Goal: Information Seeking & Learning: Learn about a topic

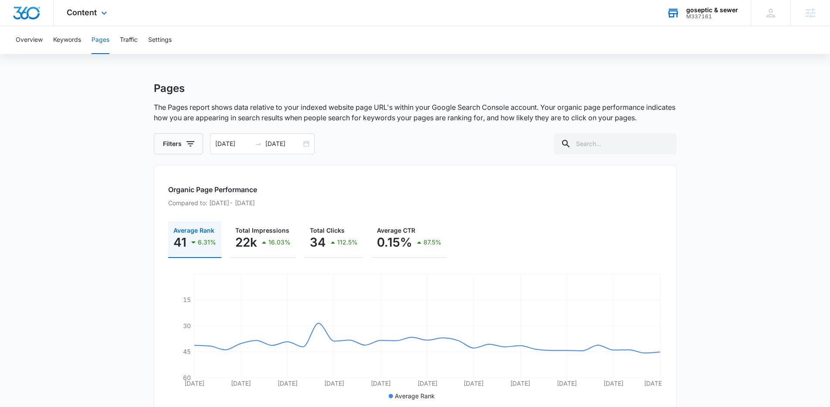
click at [717, 12] on div "goseptic & sewer" at bounding box center [712, 10] width 52 height 7
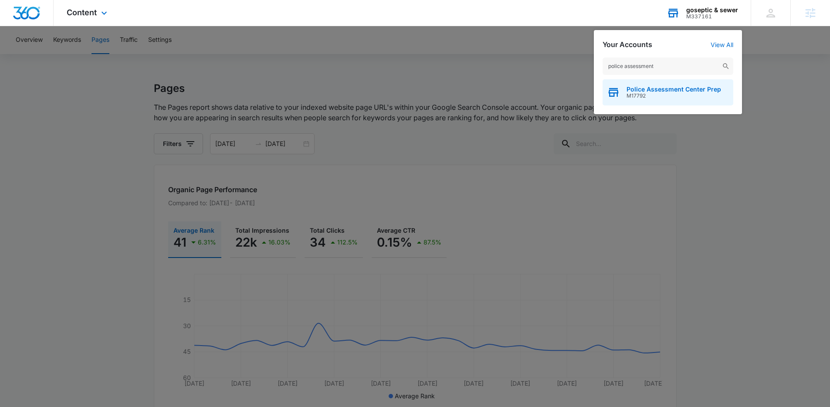
type input "police assessment"
click at [644, 100] on div "Police Assessment Center Prep M17792" at bounding box center [668, 92] width 131 height 26
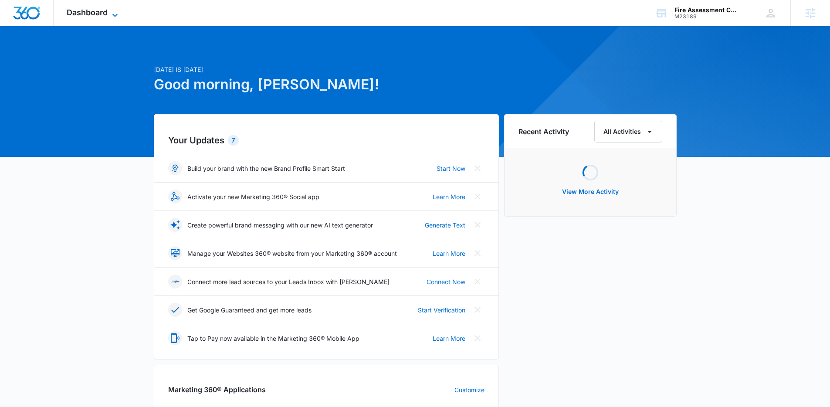
click at [116, 16] on icon at bounding box center [115, 15] width 10 height 10
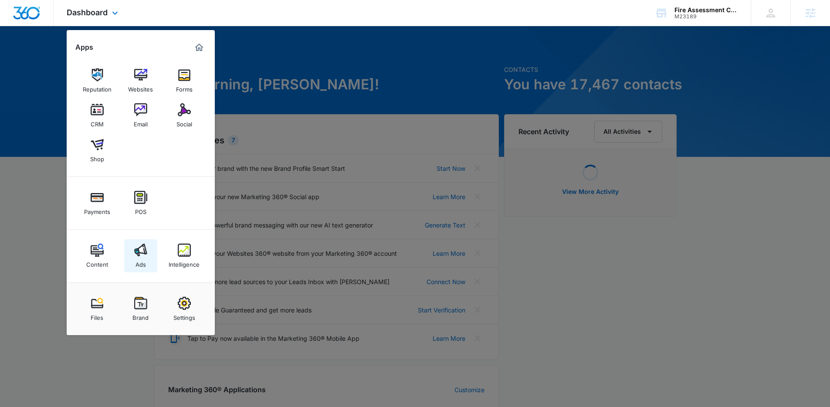
click at [139, 258] on div "Ads" at bounding box center [141, 262] width 10 height 11
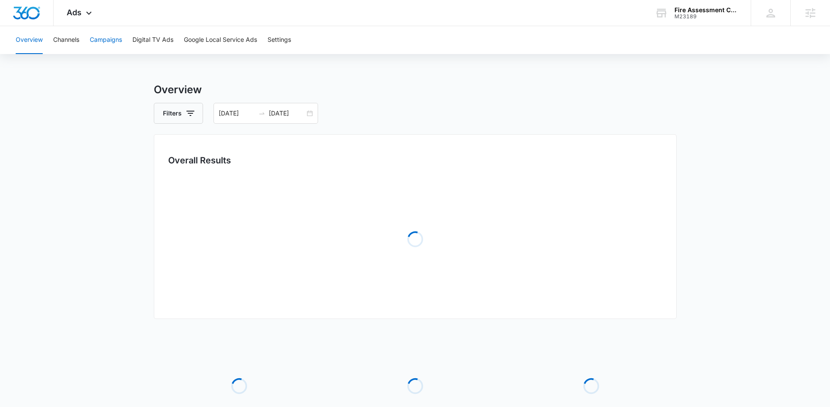
click at [104, 43] on button "Campaigns" at bounding box center [106, 40] width 32 height 28
click at [248, 115] on input "01/28/2025" at bounding box center [237, 113] width 36 height 10
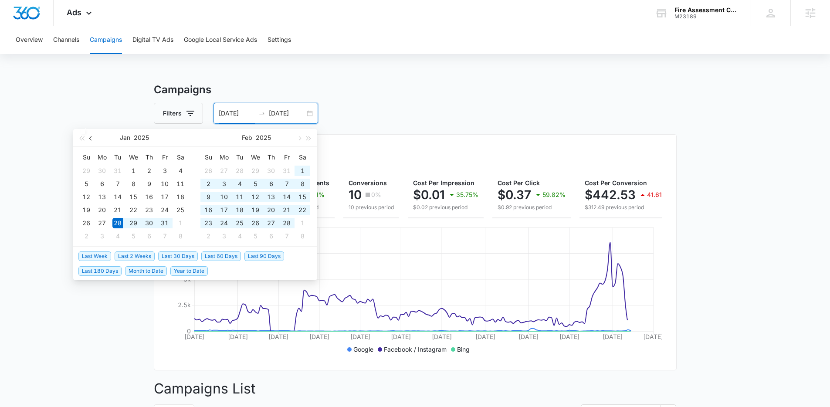
click at [93, 138] on span "button" at bounding box center [91, 138] width 4 height 4
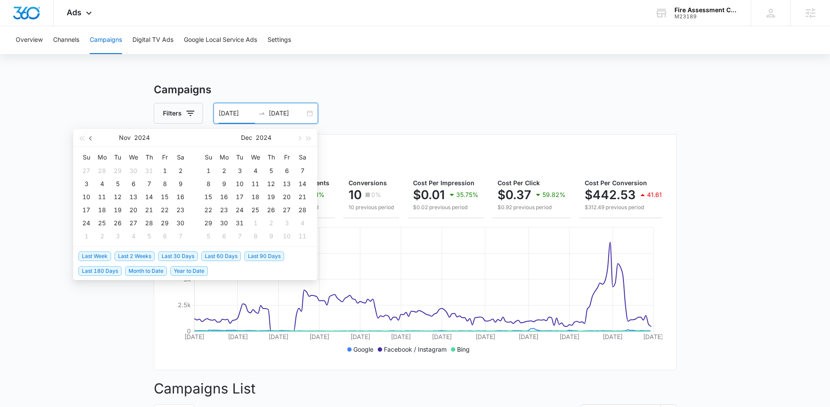
click at [93, 138] on span "button" at bounding box center [91, 138] width 4 height 4
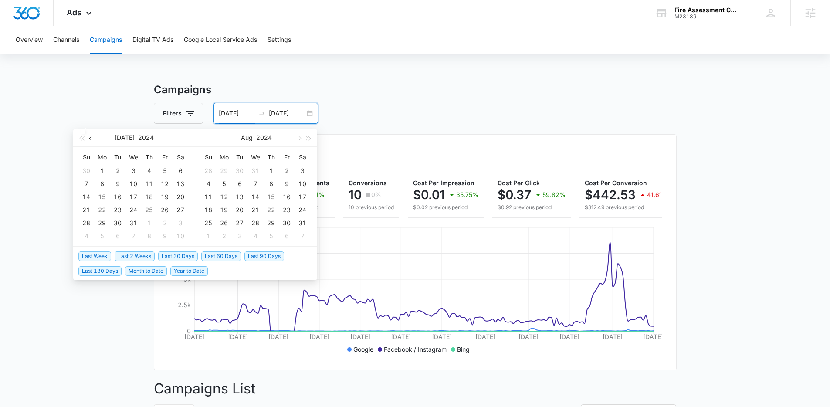
click at [93, 138] on span "button" at bounding box center [91, 138] width 4 height 4
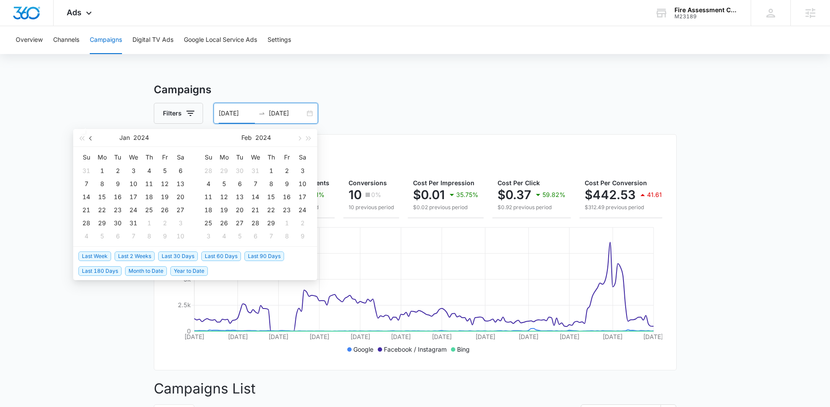
click at [93, 138] on span "button" at bounding box center [91, 138] width 4 height 4
click at [92, 138] on span "button" at bounding box center [91, 138] width 4 height 4
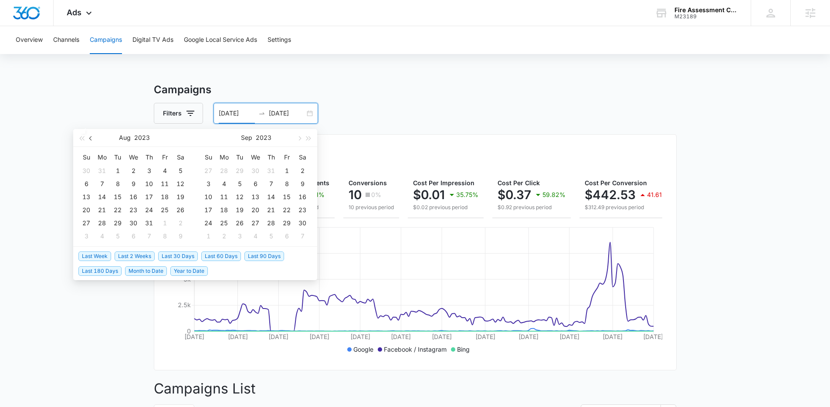
click at [92, 138] on span "button" at bounding box center [91, 138] width 4 height 4
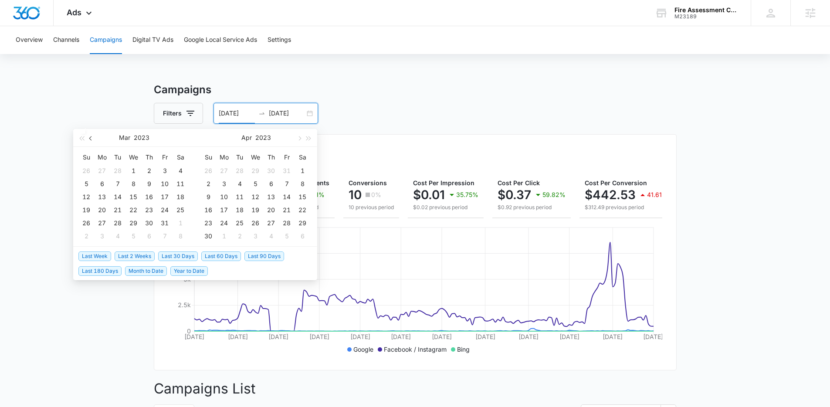
click at [92, 138] on span "button" at bounding box center [91, 138] width 4 height 4
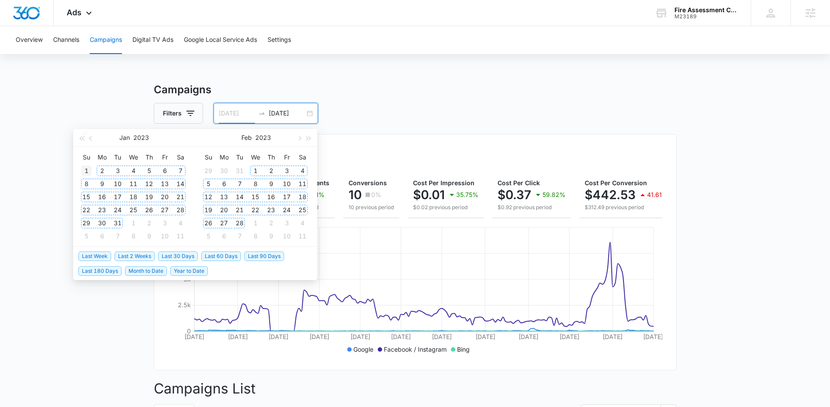
type input "01/01/2023"
click at [88, 173] on div "1" at bounding box center [86, 171] width 10 height 10
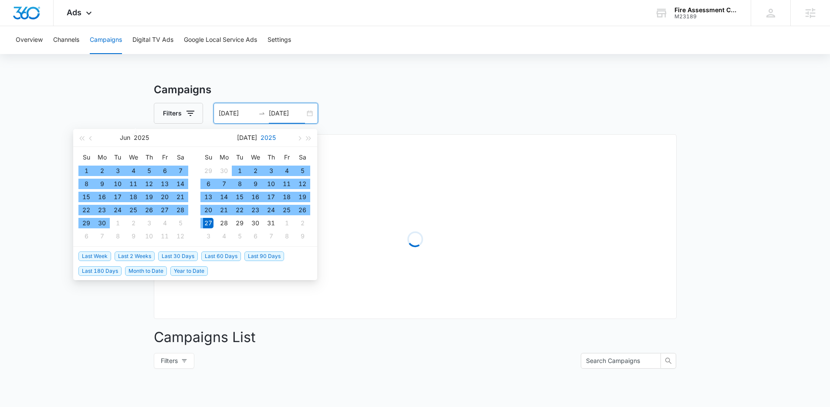
type input "[DATE]"
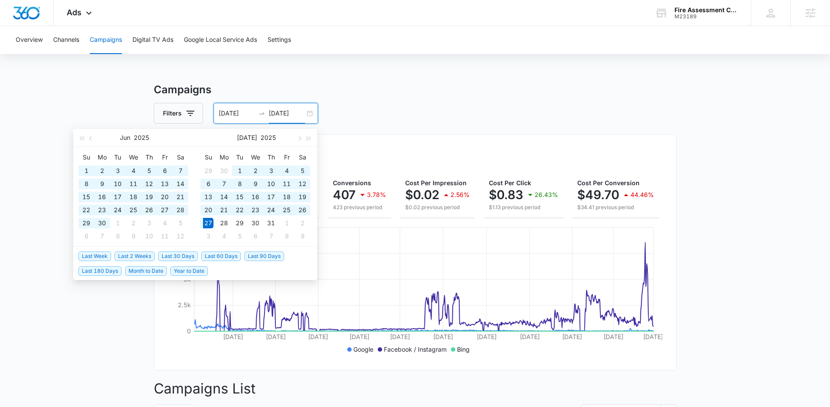
click at [230, 116] on input "01/01/2023" at bounding box center [237, 113] width 36 height 10
click at [82, 137] on span "button" at bounding box center [81, 138] width 4 height 4
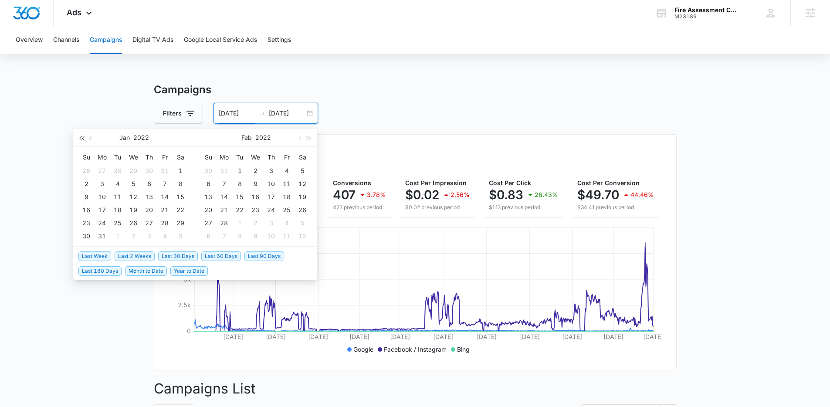
click at [82, 137] on span "button" at bounding box center [81, 138] width 4 height 4
type input "[DATE]"
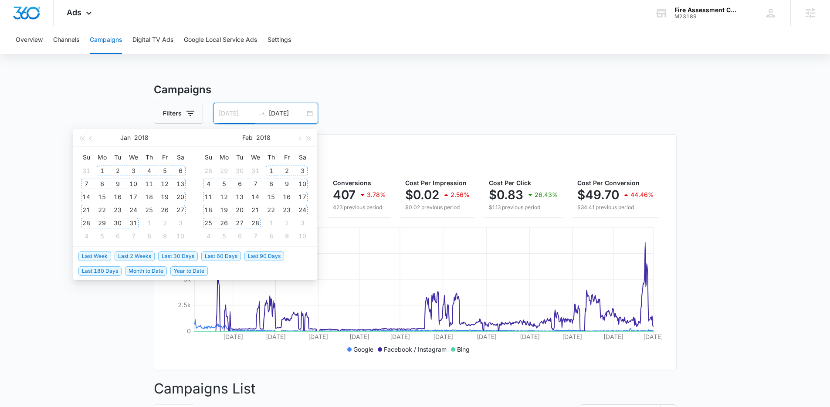
click at [104, 166] on div "1" at bounding box center [102, 171] width 10 height 10
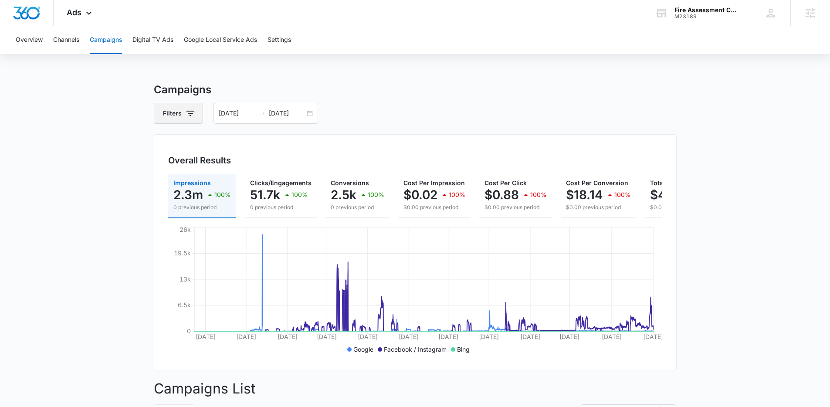
click at [174, 115] on button "Filters" at bounding box center [178, 113] width 49 height 21
click at [220, 148] on div "Channel" at bounding box center [215, 145] width 100 height 14
click at [251, 149] on button "Show Channel filters" at bounding box center [258, 145] width 14 height 14
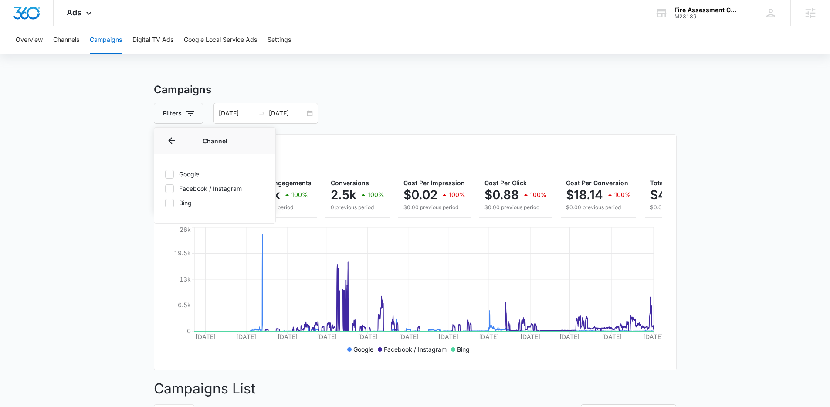
click at [187, 195] on div "Google Facebook / Instagram Bing" at bounding box center [214, 188] width 121 height 69
click at [166, 189] on icon at bounding box center [170, 189] width 8 height 8
click at [165, 189] on input "Facebook / Instagram" at bounding box center [165, 188] width 0 height 0
checkbox input "true"
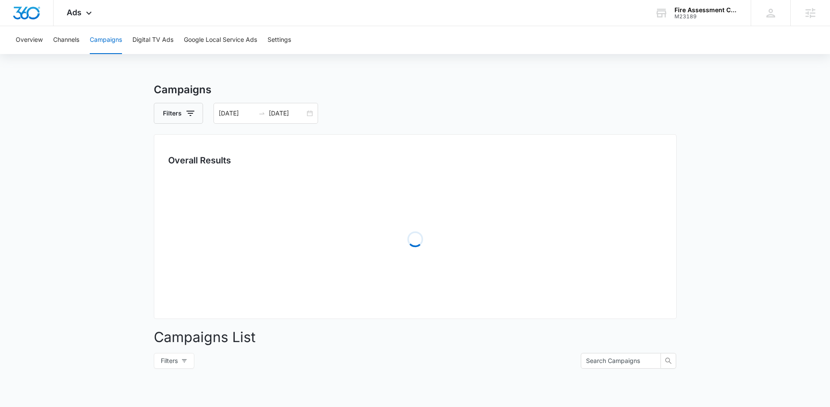
click at [342, 111] on div "Filters 01/01/2018 07/27/2025" at bounding box center [415, 113] width 523 height 21
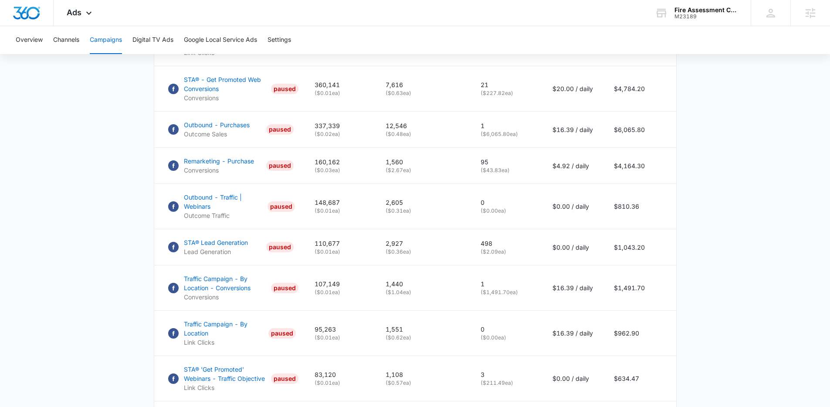
scroll to position [582, 0]
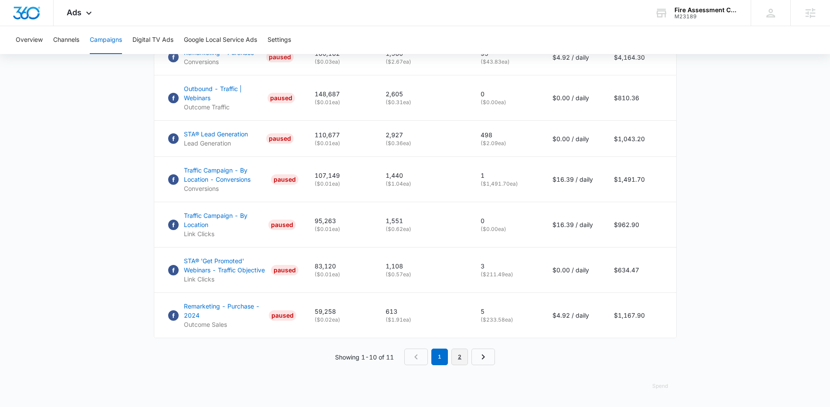
click at [461, 356] on link "2" at bounding box center [459, 357] width 17 height 17
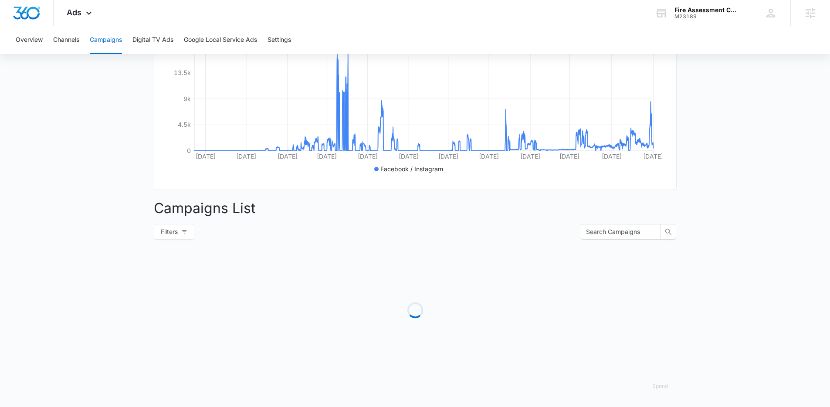
scroll to position [192, 0]
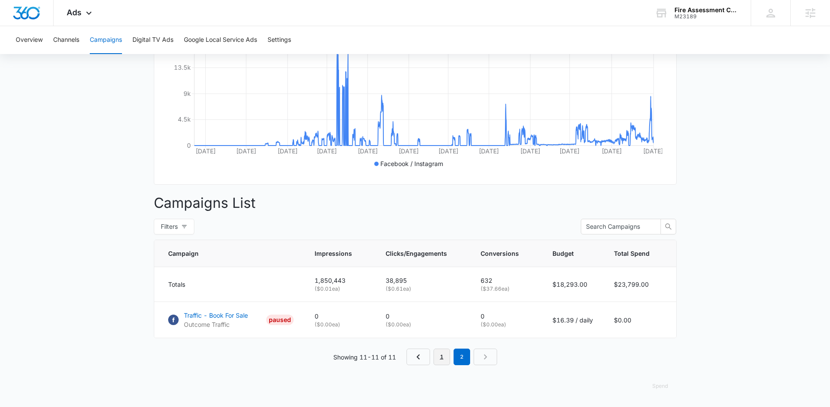
click at [441, 357] on link "1" at bounding box center [442, 357] width 17 height 17
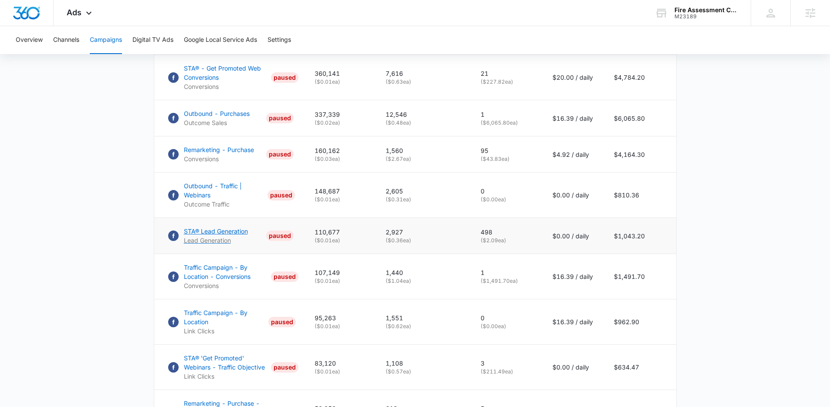
scroll to position [462, 0]
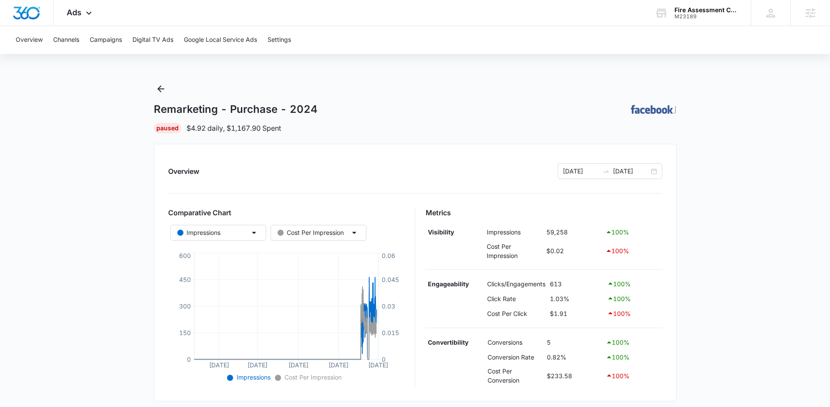
scroll to position [235, 0]
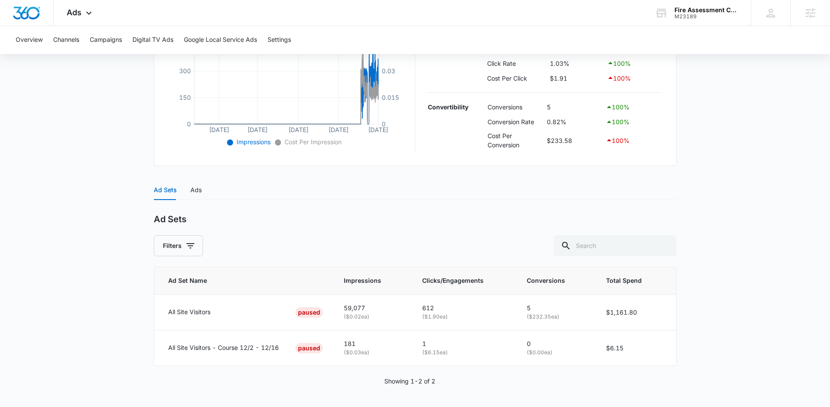
click at [201, 190] on div "Ad Sets Ads" at bounding box center [415, 190] width 523 height 20
click at [199, 193] on div "Ads" at bounding box center [195, 190] width 11 height 10
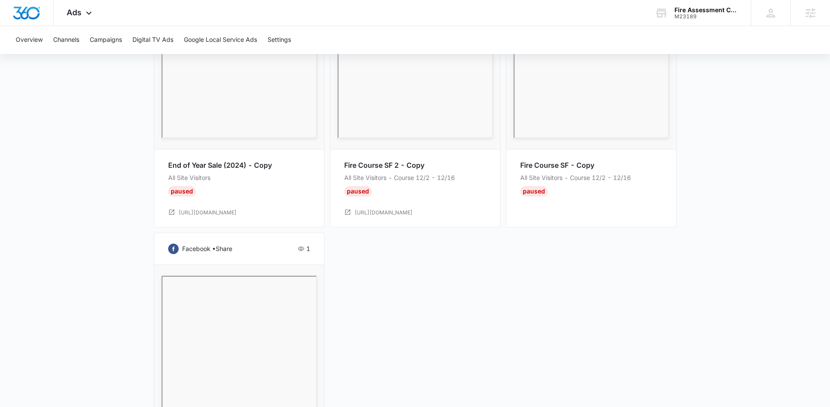
scroll to position [1058, 0]
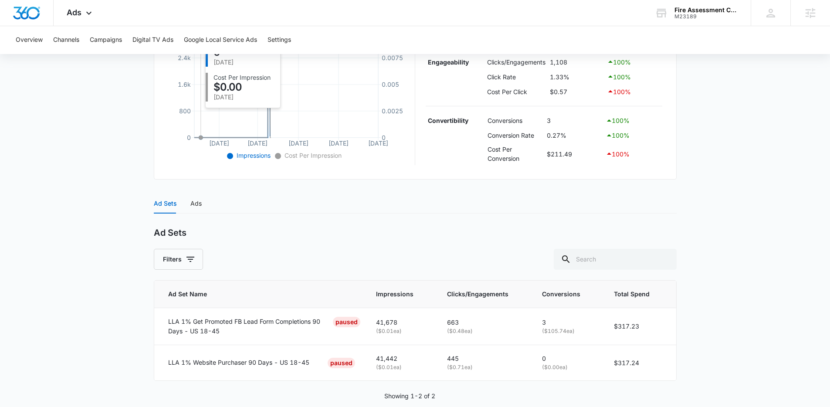
scroll to position [237, 0]
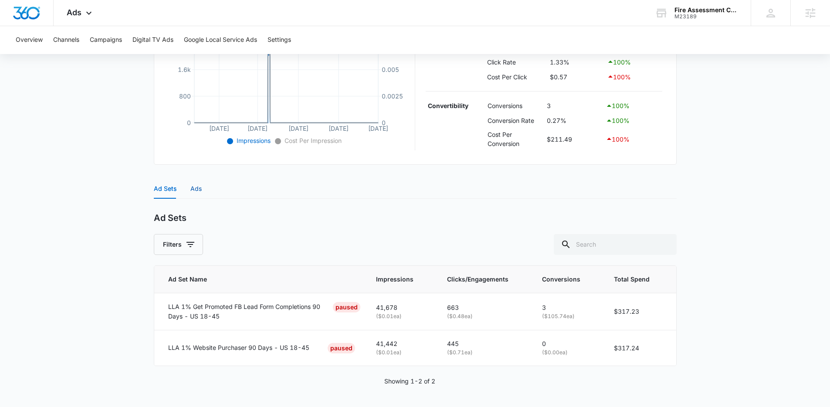
click at [195, 187] on div "Ads" at bounding box center [195, 189] width 11 height 10
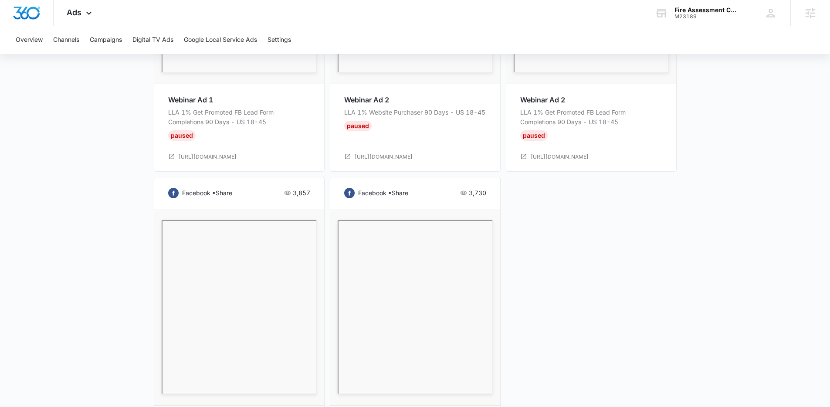
scroll to position [1107, 0]
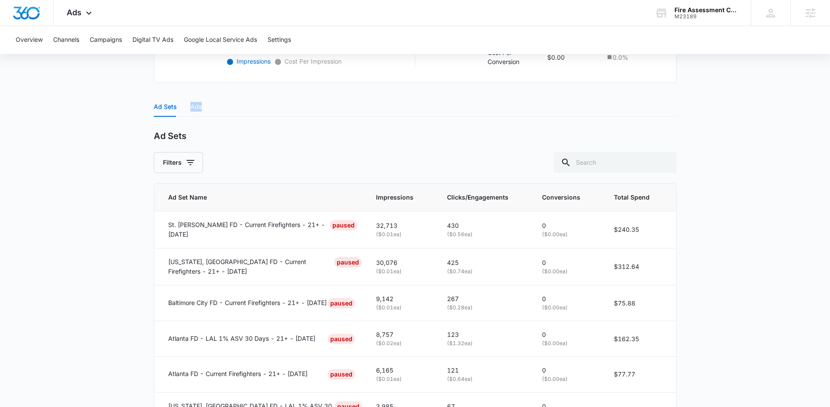
click at [203, 102] on div "Ad Sets Ads" at bounding box center [415, 107] width 523 height 20
click at [200, 105] on div "Ads" at bounding box center [195, 107] width 11 height 10
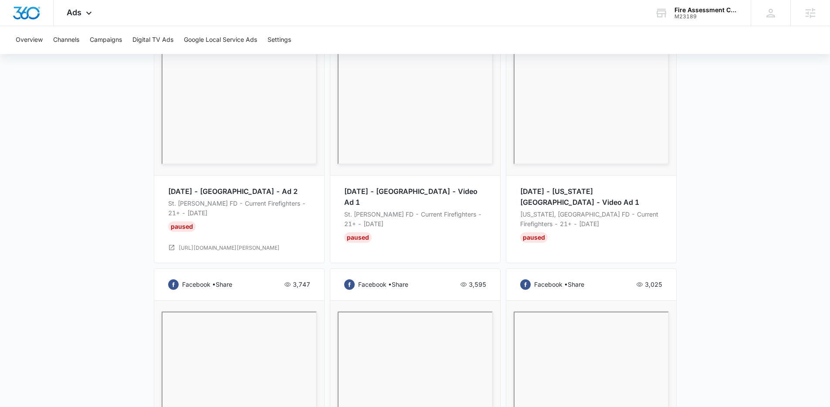
scroll to position [909, 0]
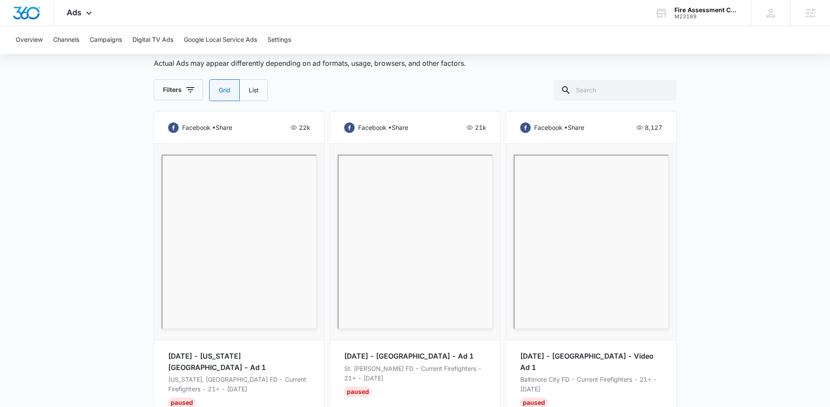
scroll to position [347, 0]
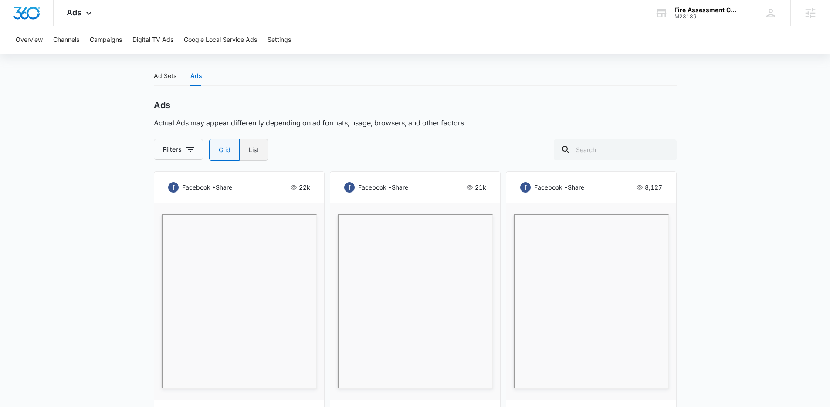
click at [258, 147] on label "List" at bounding box center [254, 150] width 28 height 22
click at [249, 150] on input "List" at bounding box center [248, 150] width 0 height 0
radio input "false"
radio input "true"
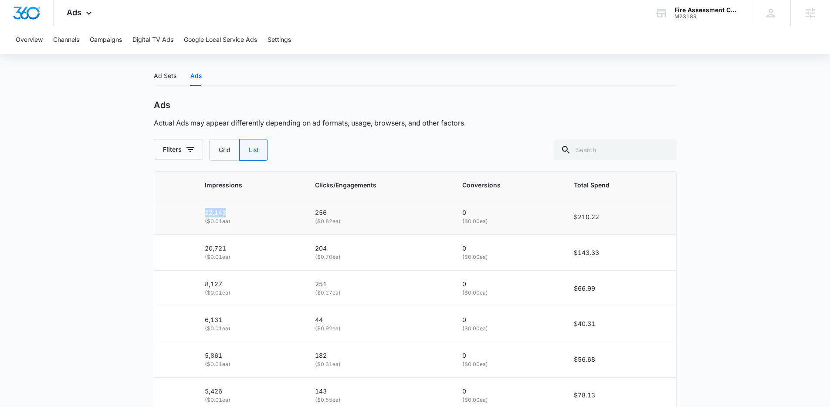
drag, startPoint x: 222, startPoint y: 214, endPoint x: 336, endPoint y: 217, distance: 113.8
click at [261, 214] on tr "22,143 ( $0.01 ea) 256 ( $0.82 ea) 0 ( $0.00 ea) $210.22" at bounding box center [415, 217] width 522 height 36
drag, startPoint x: 322, startPoint y: 217, endPoint x: 353, endPoint y: 210, distance: 31.5
click at [353, 210] on tr "22,143 ( $0.01 ea) 256 ( $0.82 ea) 0 ( $0.00 ea) $210.22" at bounding box center [415, 217] width 522 height 36
click at [331, 244] on td "204 ( $0.70 ea)" at bounding box center [378, 253] width 147 height 36
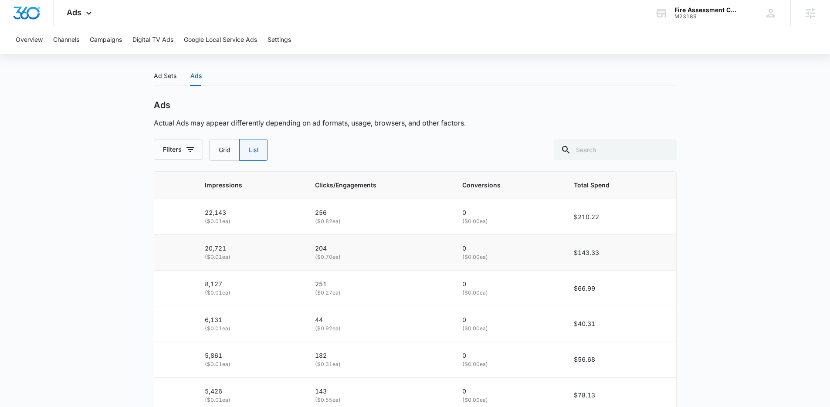
drag, startPoint x: 219, startPoint y: 257, endPoint x: 257, endPoint y: 260, distance: 38.0
click at [251, 257] on p "( $0.01 ea)" at bounding box center [249, 257] width 89 height 8
click at [147, 253] on main "Traffic Campaign - By Location | Link Clicks Paused $16.39 daily , $962.90 Spen…" at bounding box center [415, 169] width 830 height 869
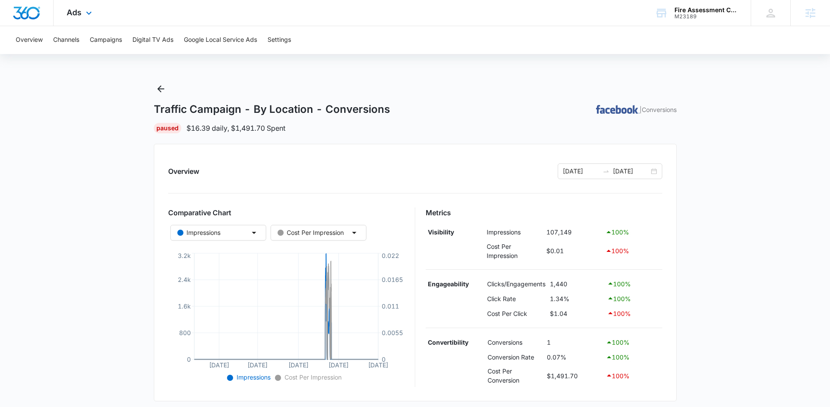
click at [91, 18] on div "Ads Apps Reputation Websites Forms CRM Email Social Shop Payments POS Content A…" at bounding box center [81, 13] width 54 height 26
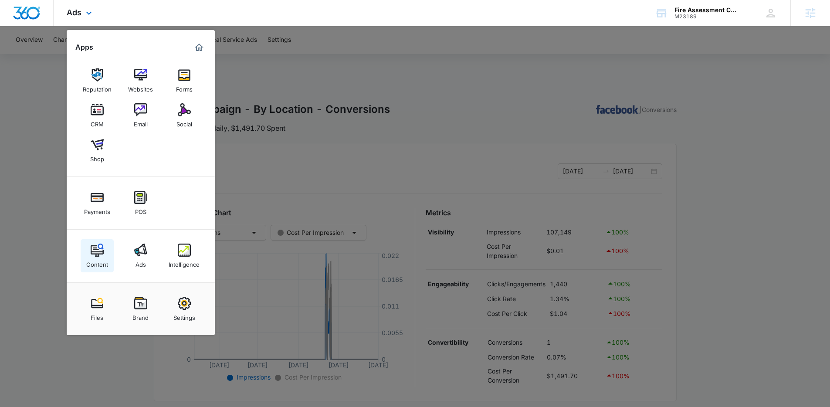
click at [101, 251] on img at bounding box center [97, 250] width 13 height 13
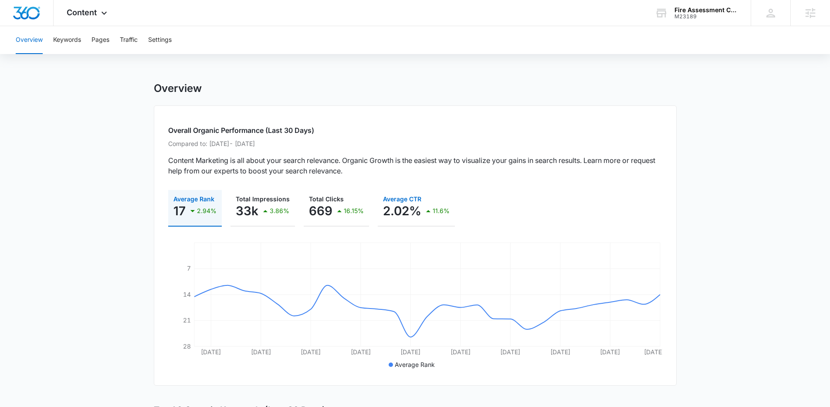
drag, startPoint x: 196, startPoint y: 131, endPoint x: 423, endPoint y: 207, distance: 239.2
click at [431, 207] on div "Overall Organic Performance (Last 30 Days) Compared to: Jul 12, 2025 - Aug 9, 2…" at bounding box center [415, 245] width 523 height 280
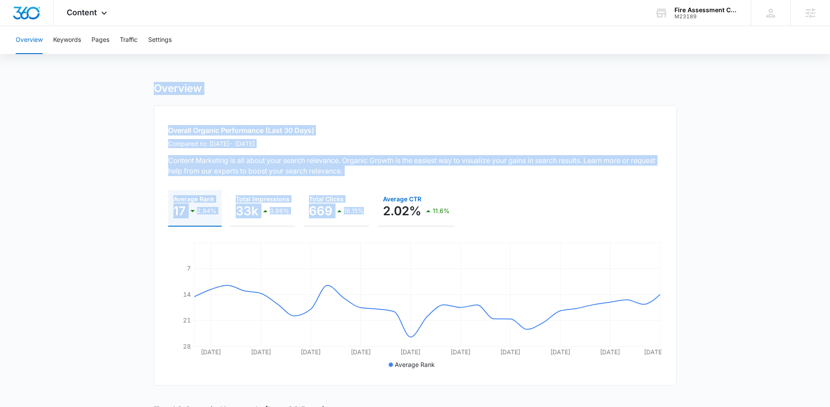
drag, startPoint x: 145, startPoint y: 91, endPoint x: 440, endPoint y: 192, distance: 312.0
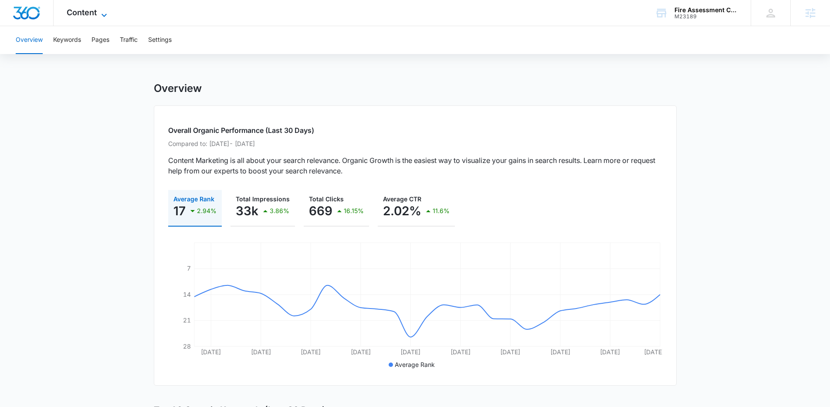
click at [88, 16] on span "Content" at bounding box center [82, 12] width 30 height 9
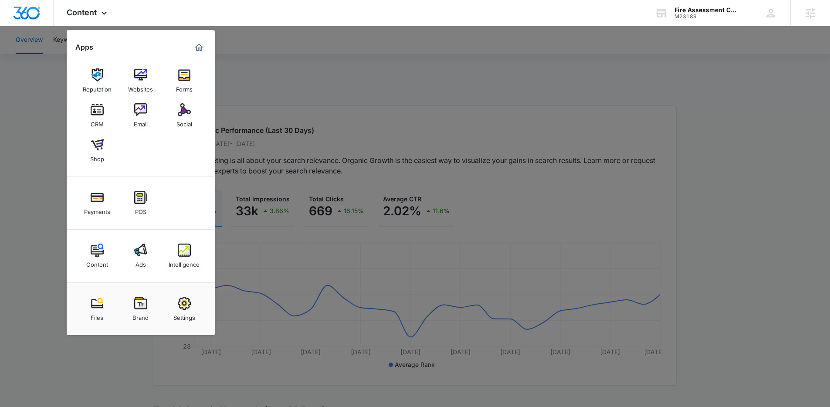
click at [41, 200] on div at bounding box center [415, 203] width 830 height 407
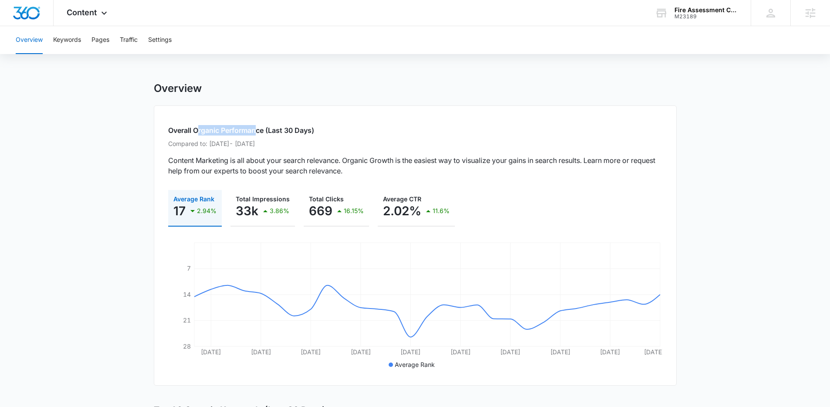
drag, startPoint x: 198, startPoint y: 131, endPoint x: 259, endPoint y: 135, distance: 61.5
click at [259, 135] on h2 "Overall Organic Performance (Last 30 Days)" at bounding box center [415, 130] width 494 height 10
click at [185, 147] on p "Compared to: Jul 12, 2025 - Aug 9, 2025" at bounding box center [415, 143] width 494 height 9
click at [253, 217] on p "33k" at bounding box center [247, 211] width 23 height 14
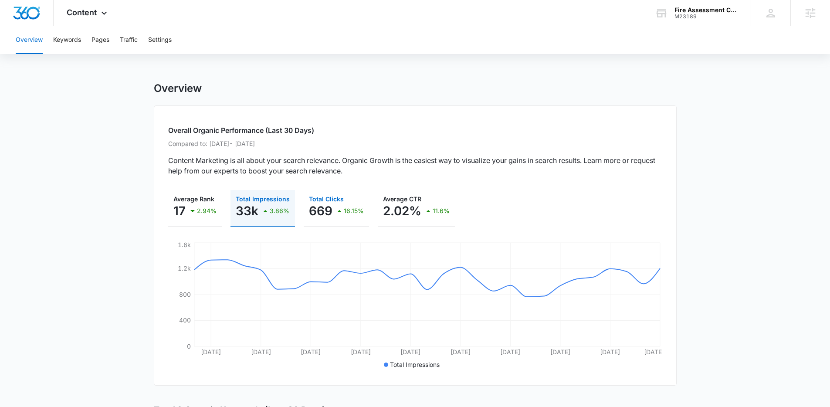
drag, startPoint x: 321, startPoint y: 215, endPoint x: 309, endPoint y: 215, distance: 11.8
click at [321, 215] on p "669" at bounding box center [321, 211] width 24 height 14
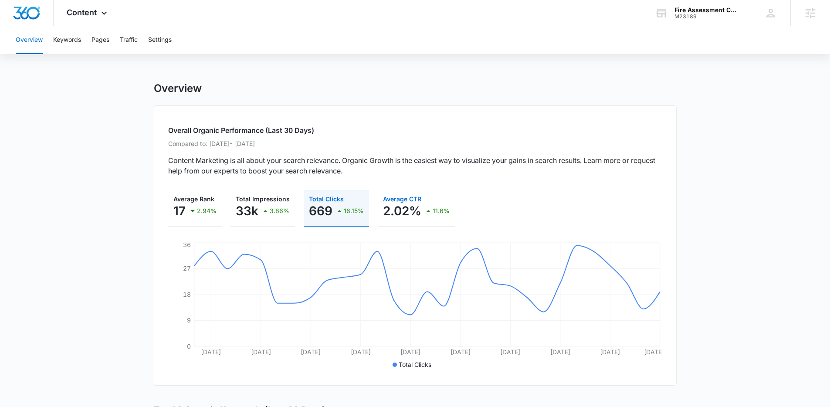
click at [416, 214] on p "2.02%" at bounding box center [402, 211] width 38 height 14
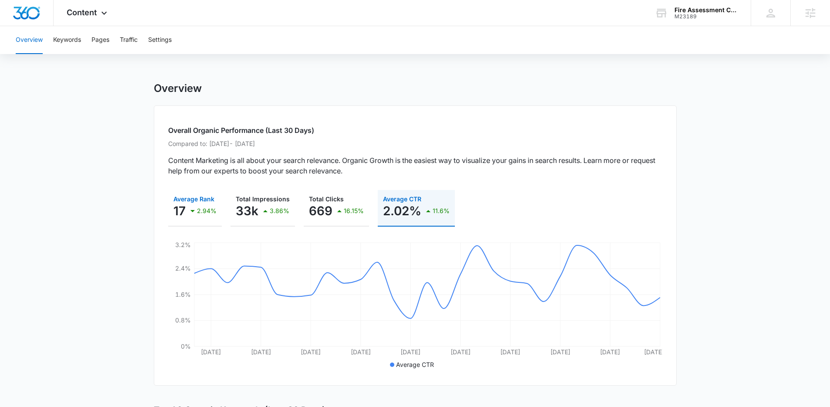
click at [196, 218] on div "2.94%" at bounding box center [201, 210] width 29 height 17
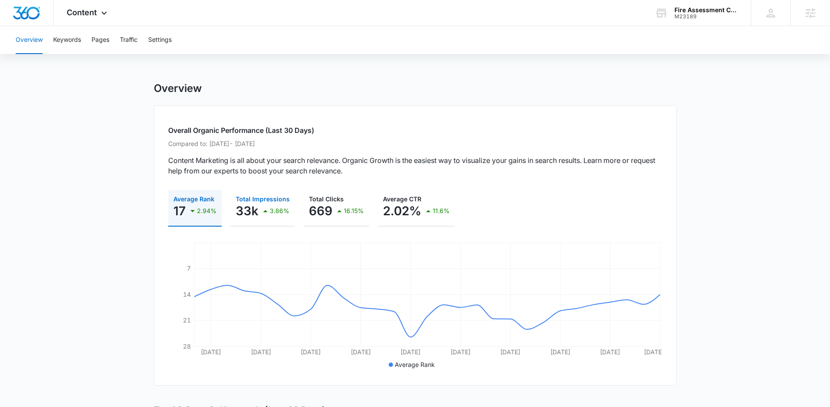
click at [252, 215] on p "33k" at bounding box center [247, 211] width 23 height 14
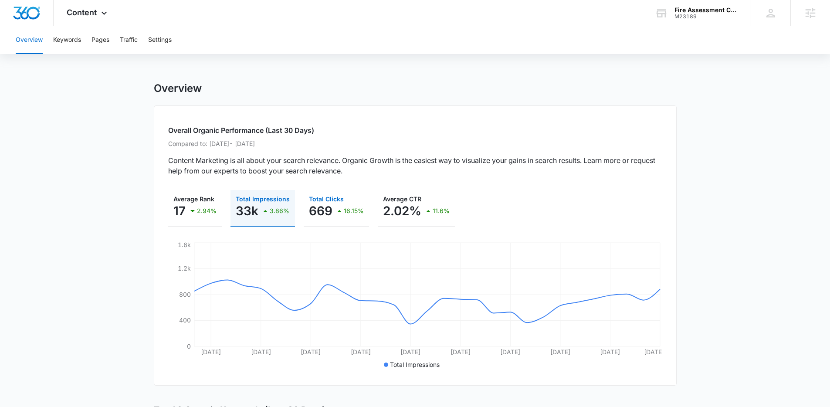
click at [322, 212] on p "669" at bounding box center [321, 211] width 24 height 14
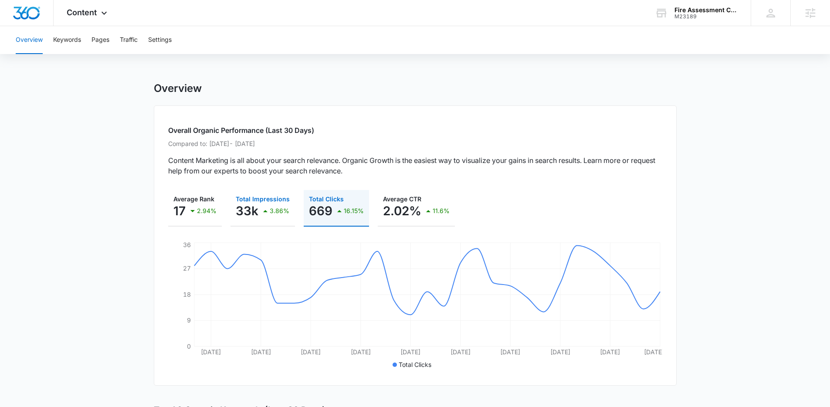
click at [271, 217] on div "3.86%" at bounding box center [274, 210] width 29 height 17
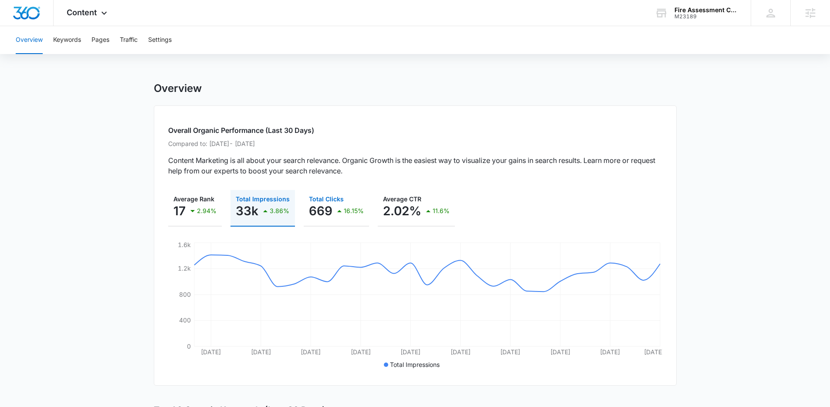
click at [325, 215] on p "669" at bounding box center [321, 211] width 24 height 14
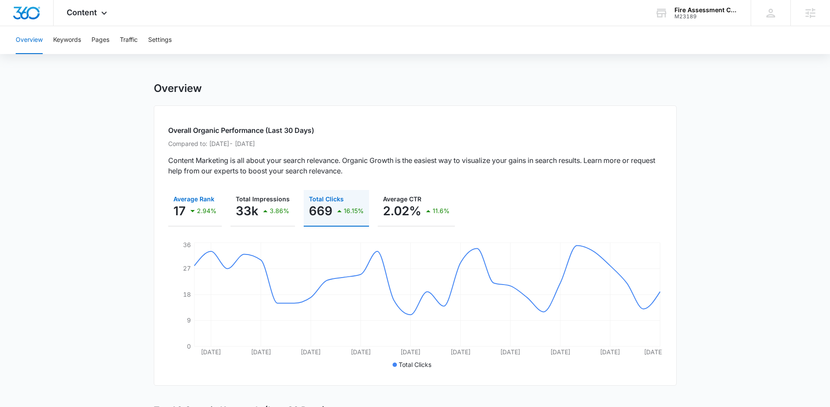
click at [190, 219] on div "2.94%" at bounding box center [201, 210] width 29 height 17
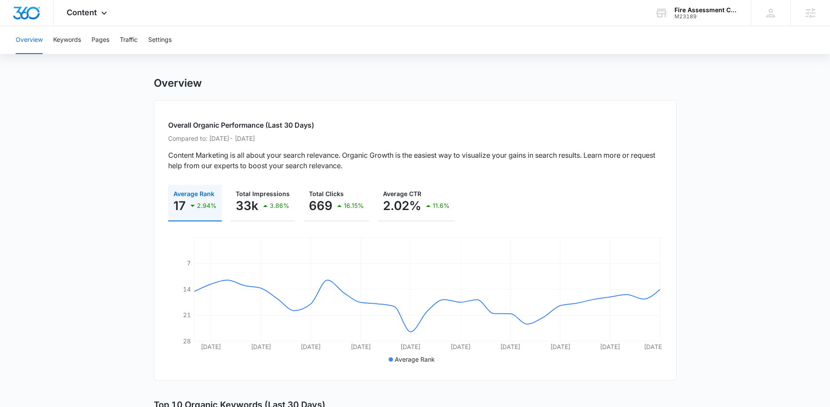
scroll to position [13, 0]
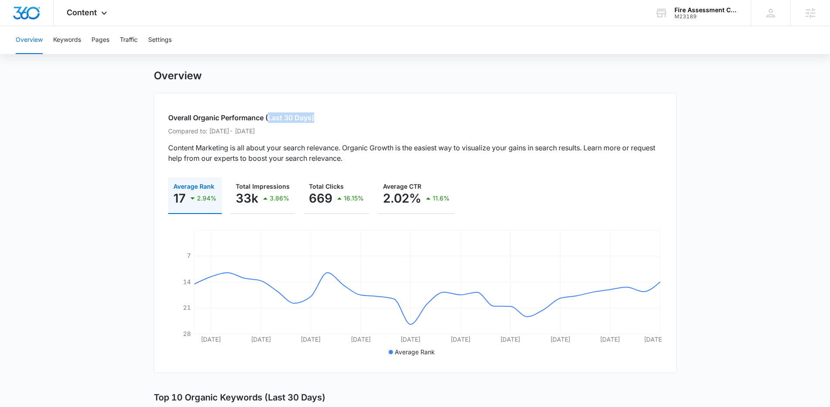
drag, startPoint x: 278, startPoint y: 118, endPoint x: 348, endPoint y: 116, distance: 69.7
click at [348, 116] on h2 "Overall Organic Performance (Last 30 Days)" at bounding box center [415, 117] width 494 height 10
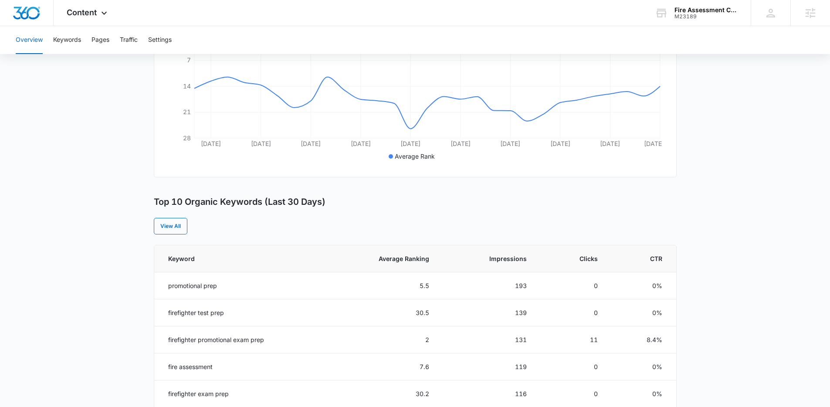
scroll to position [0, 0]
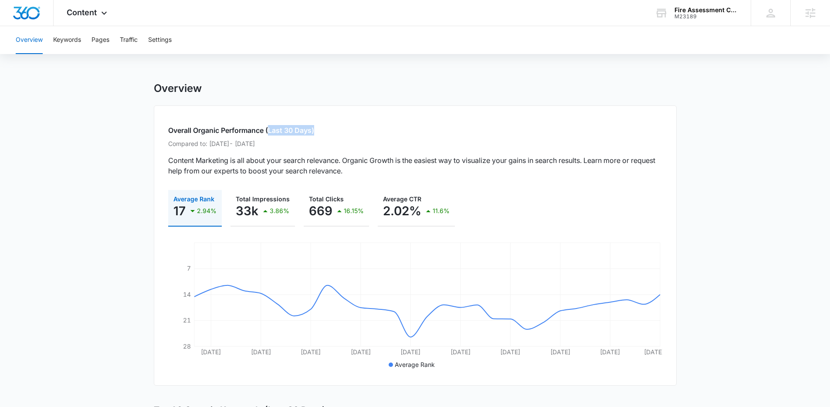
click at [192, 212] on icon "button" at bounding box center [192, 211] width 4 height 2
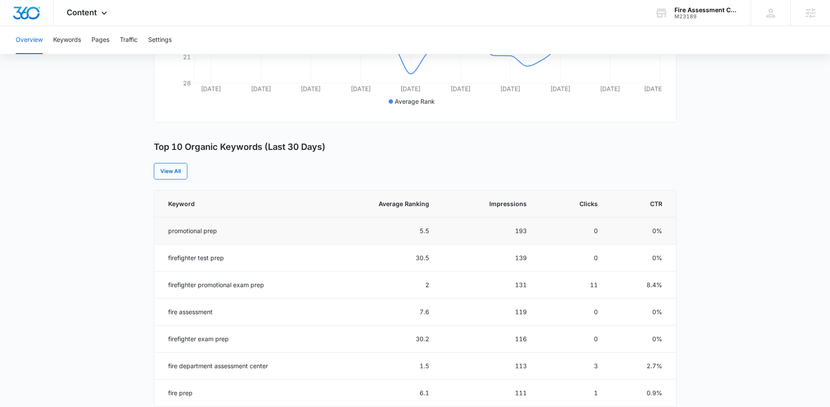
scroll to position [269, 0]
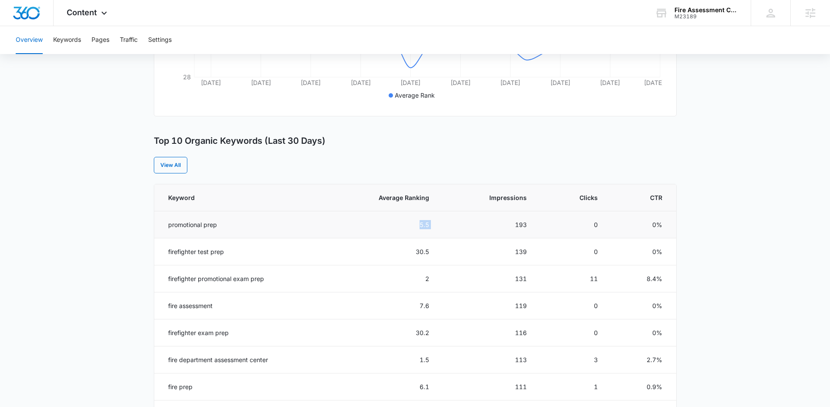
click at [403, 226] on tr "promotional prep 5.5 193 0 0%" at bounding box center [415, 224] width 522 height 27
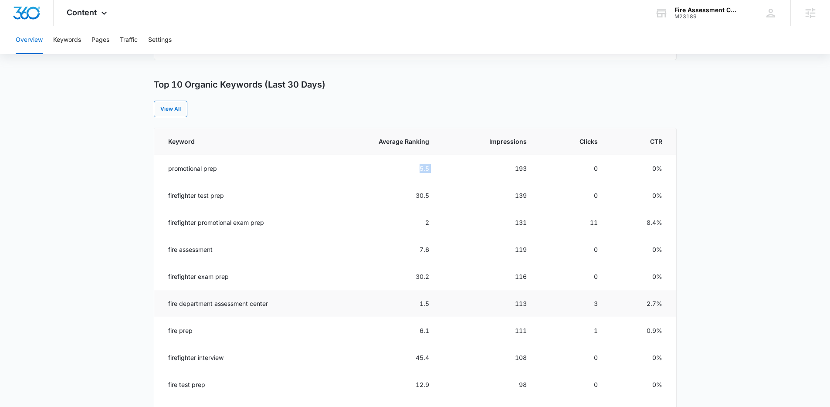
scroll to position [326, 0]
drag, startPoint x: 434, startPoint y: 312, endPoint x: 434, endPoint y: 305, distance: 6.5
click at [434, 306] on td "1.5" at bounding box center [382, 303] width 115 height 27
drag, startPoint x: 434, startPoint y: 305, endPoint x: 163, endPoint y: 302, distance: 270.6
click at [163, 302] on tr "fire department assessment center 1.5 113 3 2.7%" at bounding box center [415, 303] width 522 height 27
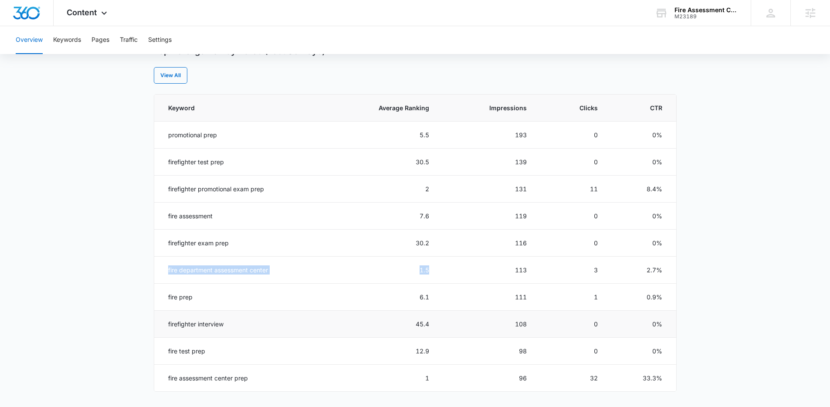
scroll to position [375, 0]
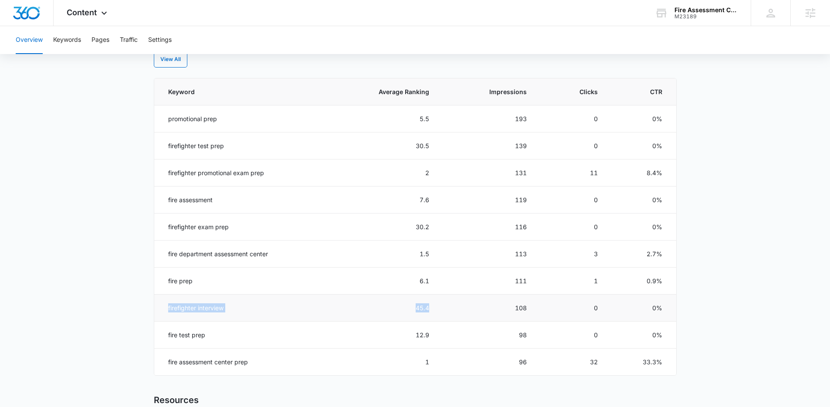
drag, startPoint x: 438, startPoint y: 310, endPoint x: 165, endPoint y: 308, distance: 273.2
click at [165, 308] on tr "firefighter interview 45.4 108 0 0%" at bounding box center [415, 308] width 522 height 27
click at [221, 312] on td "firefighter interview" at bounding box center [239, 308] width 170 height 27
drag, startPoint x: 240, startPoint y: 311, endPoint x: 166, endPoint y: 312, distance: 73.6
click at [166, 312] on td "firefighter interview" at bounding box center [239, 308] width 170 height 27
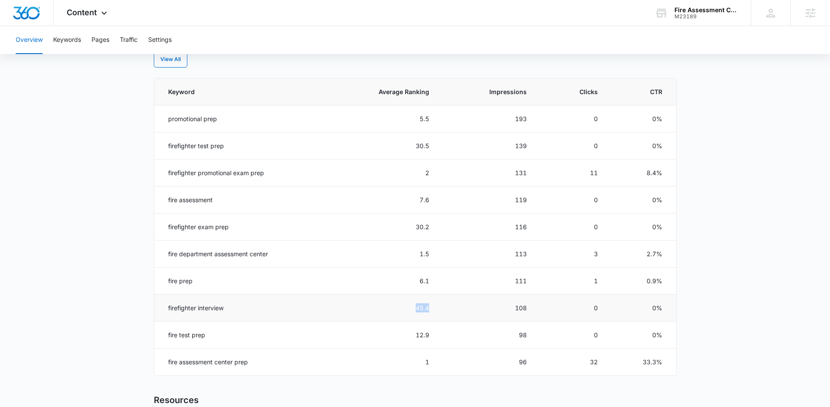
drag, startPoint x: 425, startPoint y: 310, endPoint x: 410, endPoint y: 312, distance: 15.7
click at [410, 312] on td "45.4" at bounding box center [382, 308] width 115 height 27
drag, startPoint x: 237, startPoint y: 308, endPoint x: 164, endPoint y: 308, distance: 72.3
click at [164, 308] on td "firefighter interview" at bounding box center [239, 308] width 170 height 27
drag, startPoint x: 430, startPoint y: 307, endPoint x: 410, endPoint y: 307, distance: 20.5
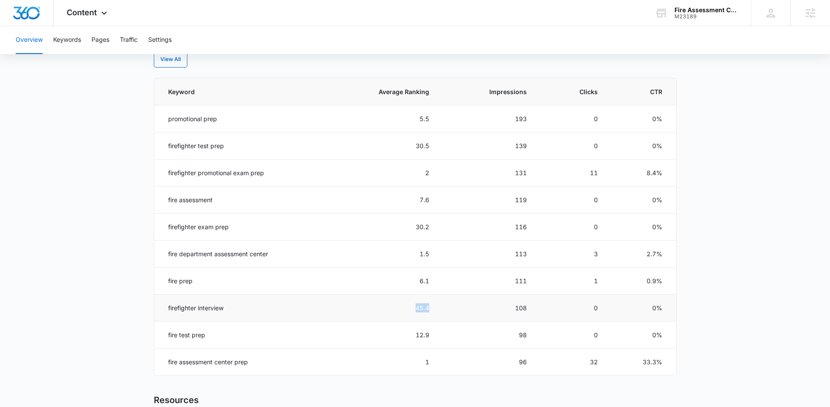
click at [410, 307] on td "45.4" at bounding box center [382, 308] width 115 height 27
drag, startPoint x: 535, startPoint y: 314, endPoint x: 503, endPoint y: 311, distance: 31.5
click at [503, 311] on td "108" at bounding box center [489, 308] width 98 height 27
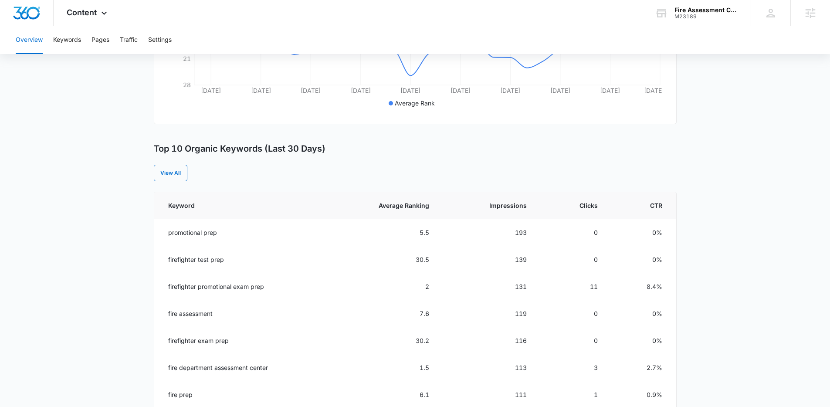
scroll to position [113, 0]
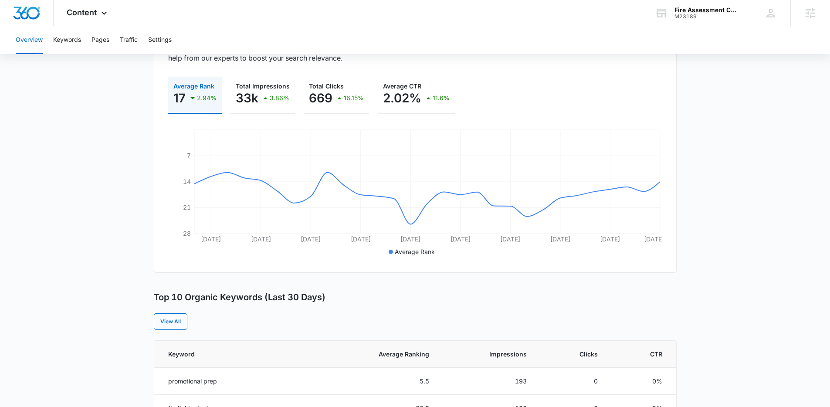
click at [200, 104] on div "2.94%" at bounding box center [201, 97] width 29 height 17
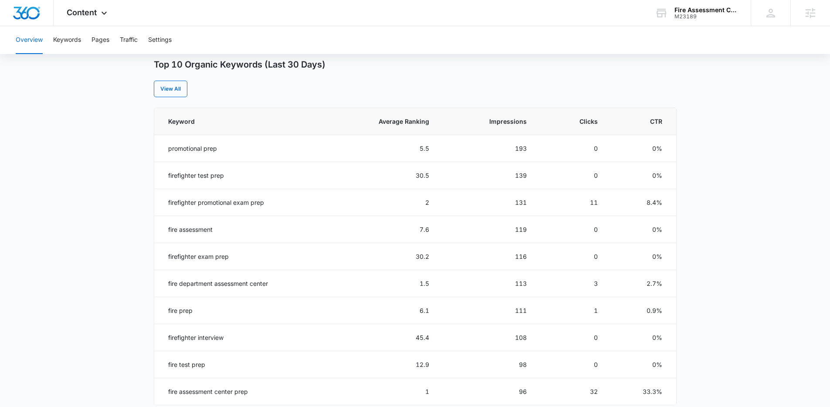
click at [116, 259] on main "Overview Overall Organic Performance (Last 30 Days) Compared to: Jul 12, 2025 -…" at bounding box center [415, 158] width 830 height 844
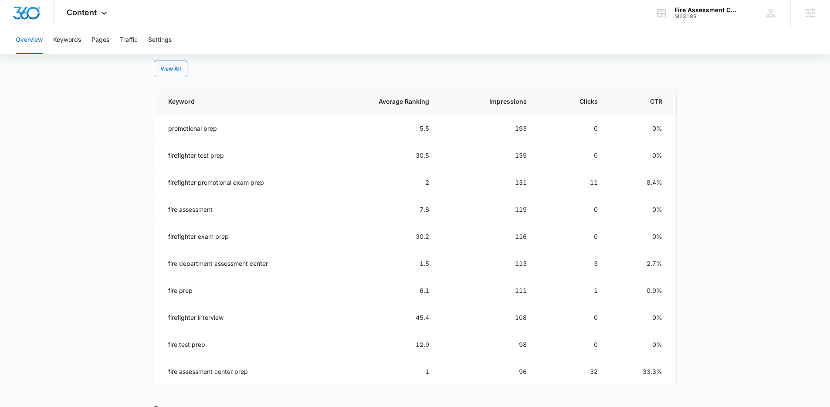
scroll to position [375, 0]
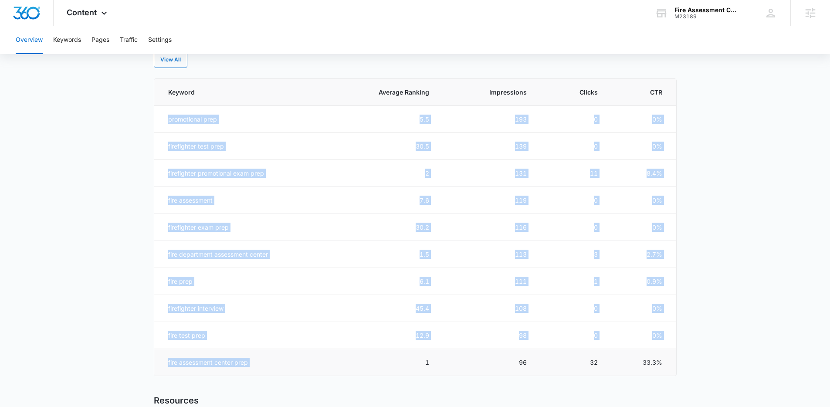
drag, startPoint x: 161, startPoint y: 112, endPoint x: 332, endPoint y: 366, distance: 306.0
click at [332, 366] on tbody "promotional prep 5.5 193 0 0% firefighter test prep 30.5 139 0 0% firefighter p…" at bounding box center [415, 241] width 522 height 270
click at [175, 122] on td "promotional prep" at bounding box center [239, 119] width 170 height 27
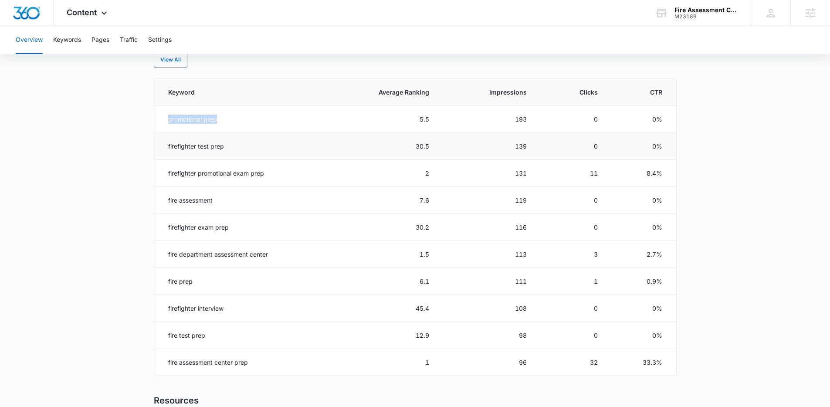
drag, startPoint x: 178, startPoint y: 119, endPoint x: 214, endPoint y: 133, distance: 38.2
click at [234, 126] on td "promotional prep" at bounding box center [239, 119] width 170 height 27
drag, startPoint x: 535, startPoint y: 119, endPoint x: 509, endPoint y: 128, distance: 27.8
click at [505, 120] on tr "promotional prep 5.5 193 0 0%" at bounding box center [415, 119] width 522 height 27
drag, startPoint x: 514, startPoint y: 147, endPoint x: 522, endPoint y: 146, distance: 7.9
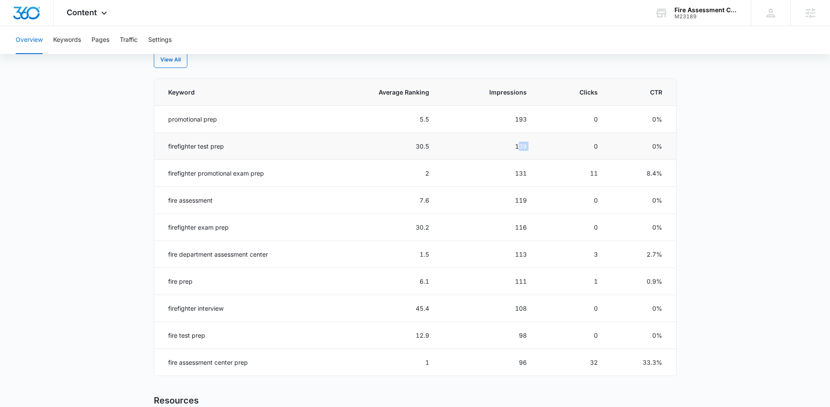
click at [513, 147] on tr "firefighter test prep 30.5 139 0 0%" at bounding box center [415, 146] width 522 height 27
click at [581, 168] on tr "firefighter promotional exam prep 2 131 11 8.4%" at bounding box center [415, 173] width 522 height 27
drag, startPoint x: 290, startPoint y: 179, endPoint x: 168, endPoint y: 175, distance: 122.1
click at [168, 175] on td "firefighter promotional exam prep" at bounding box center [239, 173] width 170 height 27
click at [159, 175] on td "firefighter promotional exam prep" at bounding box center [239, 173] width 170 height 27
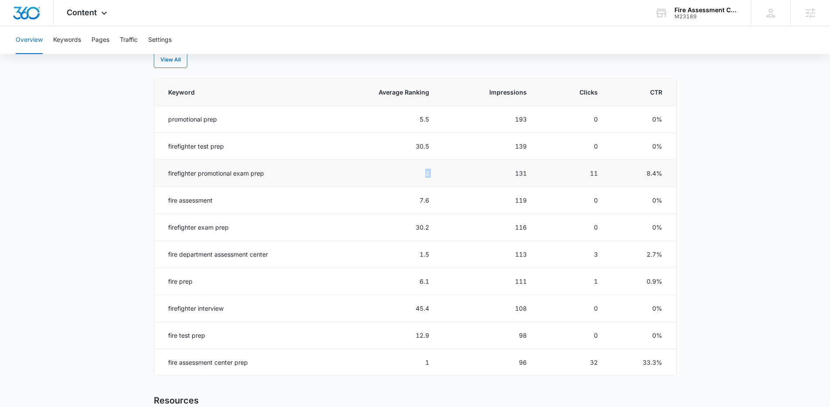
drag, startPoint x: 453, startPoint y: 170, endPoint x: 420, endPoint y: 173, distance: 32.4
click at [420, 173] on tr "firefighter promotional exam prep 2 131 11 8.4%" at bounding box center [415, 173] width 522 height 27
drag, startPoint x: 438, startPoint y: 126, endPoint x: 415, endPoint y: 130, distance: 23.4
click at [414, 120] on td "5.5" at bounding box center [382, 119] width 115 height 27
drag, startPoint x: 437, startPoint y: 205, endPoint x: 409, endPoint y: 205, distance: 27.9
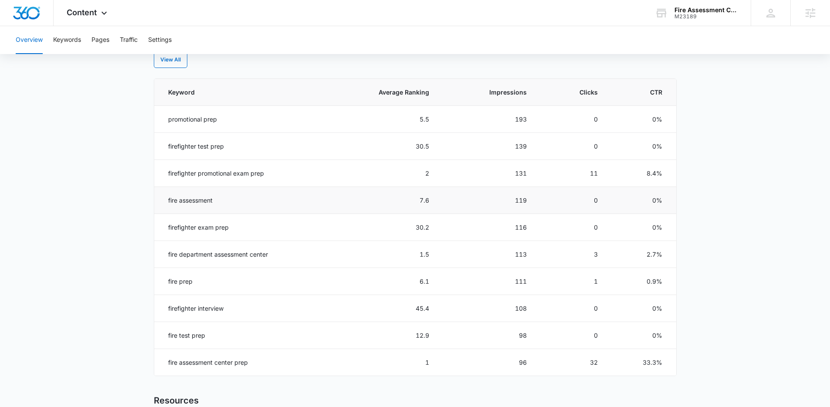
click at [409, 205] on td "7.6" at bounding box center [382, 200] width 115 height 27
drag, startPoint x: 435, startPoint y: 254, endPoint x: 423, endPoint y: 235, distance: 22.4
click at [412, 248] on td "1.5" at bounding box center [382, 254] width 115 height 27
drag, startPoint x: 415, startPoint y: 203, endPoint x: 410, endPoint y: 203, distance: 5.2
click at [410, 203] on tr "fire assessment 7.6 119 0 0%" at bounding box center [415, 200] width 522 height 27
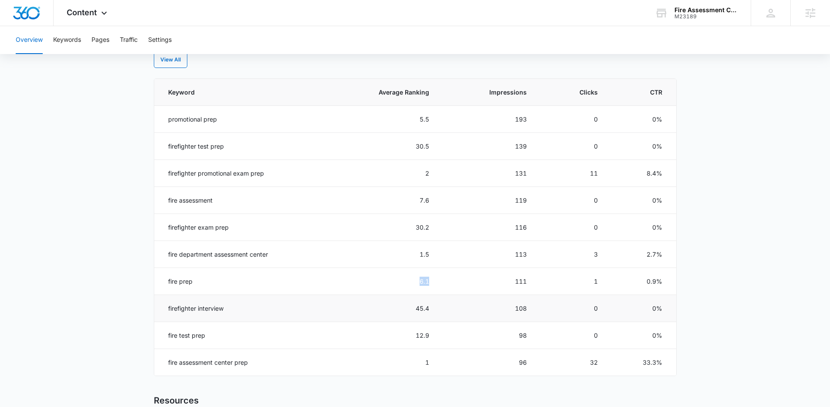
drag, startPoint x: 411, startPoint y: 281, endPoint x: 407, endPoint y: 300, distance: 19.5
click at [397, 281] on td "6.1" at bounding box center [382, 281] width 115 height 27
drag, startPoint x: 450, startPoint y: 356, endPoint x: 410, endPoint y: 371, distance: 43.0
click at [397, 358] on tr "fire assessment center prep 1 96 32 33.3%" at bounding box center [415, 362] width 522 height 27
click at [260, 381] on div "Overview Overall Organic Performance (Last 30 Days) Compared to: Jul 12, 2025 -…" at bounding box center [415, 129] width 523 height 844
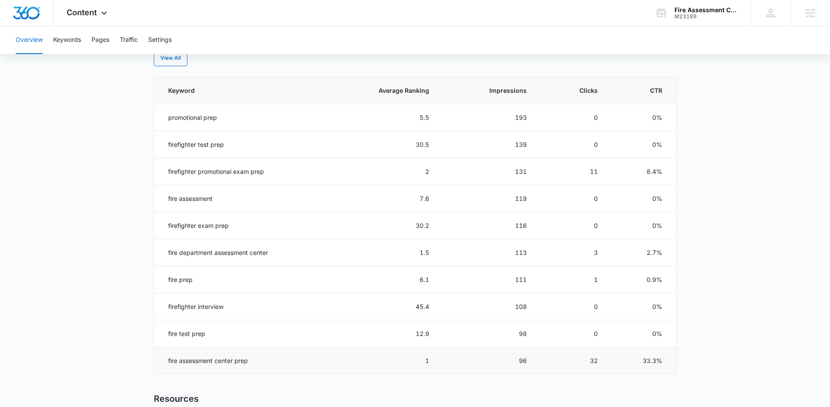
scroll to position [378, 0]
drag, startPoint x: 221, startPoint y: 198, endPoint x: 163, endPoint y: 201, distance: 58.9
click at [163, 201] on td "fire assessment" at bounding box center [239, 196] width 170 height 27
drag, startPoint x: 434, startPoint y: 198, endPoint x: 413, endPoint y: 196, distance: 20.6
click at [413, 196] on td "7.6" at bounding box center [382, 196] width 115 height 27
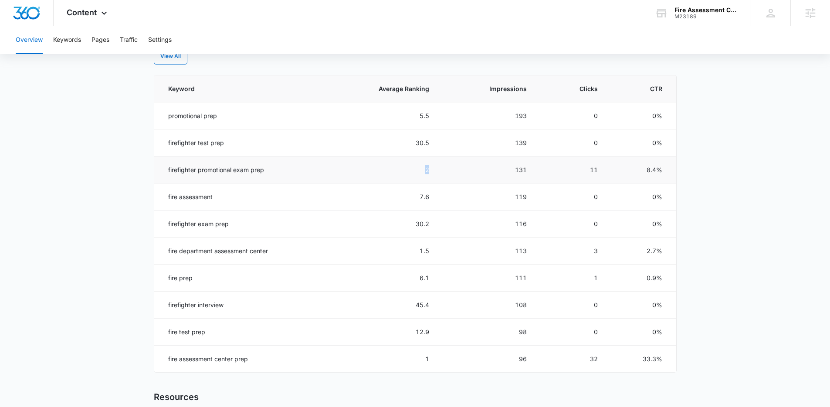
drag, startPoint x: 438, startPoint y: 170, endPoint x: 426, endPoint y: 169, distance: 11.8
click at [426, 169] on td "2" at bounding box center [382, 169] width 115 height 27
drag, startPoint x: 436, startPoint y: 361, endPoint x: 166, endPoint y: 360, distance: 269.7
click at [166, 360] on tr "fire assessment center prep 1 96 32 33.3%" at bounding box center [415, 359] width 522 height 27
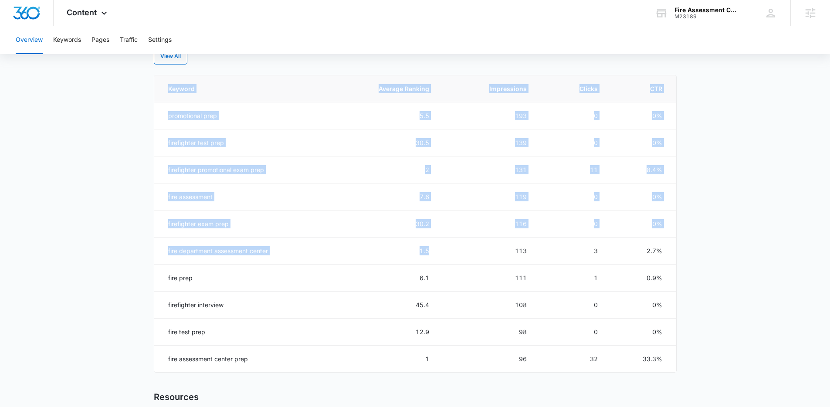
drag, startPoint x: 424, startPoint y: 248, endPoint x: 147, endPoint y: 244, distance: 276.7
click at [142, 251] on main "Overview Overall Organic Performance (Last 30 Days) Compared to: Jul 12, 2025 -…" at bounding box center [415, 126] width 830 height 844
click at [422, 195] on td "7.6" at bounding box center [382, 196] width 115 height 27
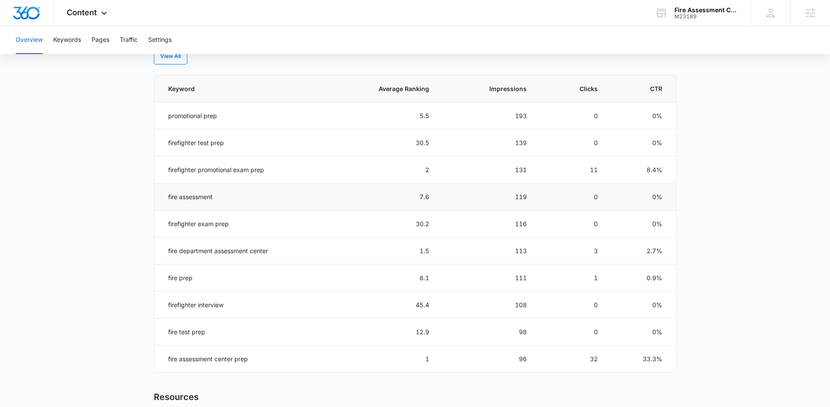
drag, startPoint x: 445, startPoint y: 200, endPoint x: 384, endPoint y: 204, distance: 61.1
click at [384, 204] on tr "fire assessment 7.6 119 0 0%" at bounding box center [415, 196] width 522 height 27
drag, startPoint x: 210, startPoint y: 276, endPoint x: 174, endPoint y: 260, distance: 38.8
click at [164, 274] on td "fire prep" at bounding box center [239, 277] width 170 height 27
drag, startPoint x: 436, startPoint y: 277, endPoint x: 410, endPoint y: 277, distance: 26.1
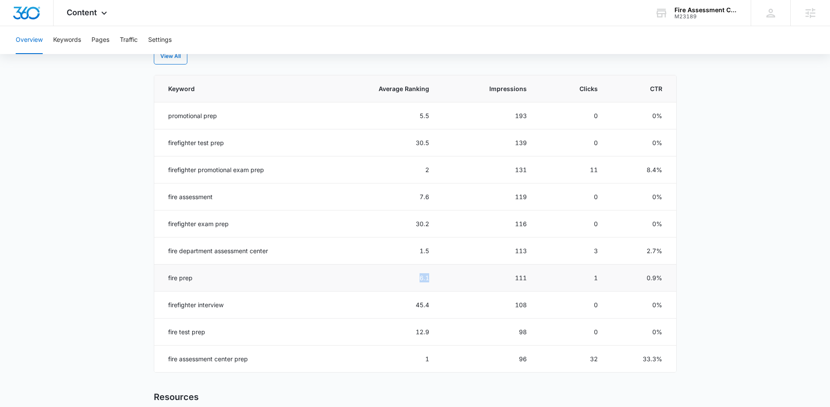
click at [410, 277] on td "6.1" at bounding box center [382, 277] width 115 height 27
click at [432, 277] on td "6.1" at bounding box center [382, 277] width 115 height 27
drag, startPoint x: 432, startPoint y: 279, endPoint x: 422, endPoint y: 279, distance: 10.5
click at [422, 279] on td "6.1" at bounding box center [382, 277] width 115 height 27
click at [599, 283] on td "1" at bounding box center [572, 277] width 71 height 27
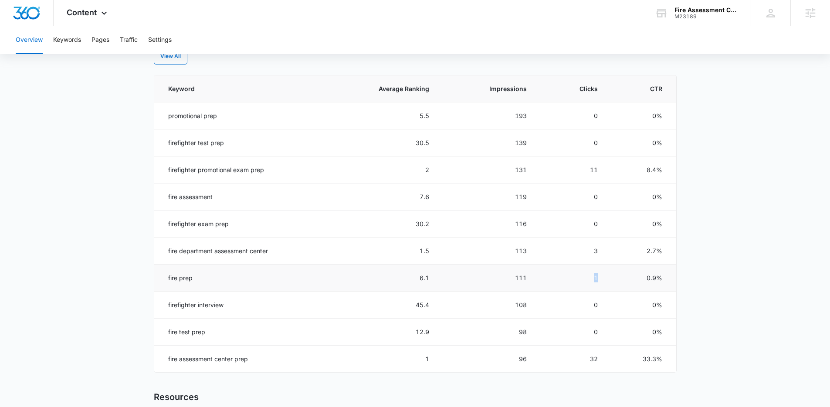
drag, startPoint x: 602, startPoint y: 280, endPoint x: 593, endPoint y: 280, distance: 9.6
click at [593, 280] on td "1" at bounding box center [572, 277] width 71 height 27
click at [570, 286] on td "1" at bounding box center [572, 277] width 71 height 27
drag, startPoint x: 607, startPoint y: 279, endPoint x: 590, endPoint y: 278, distance: 17.0
click at [590, 278] on td "1" at bounding box center [572, 277] width 71 height 27
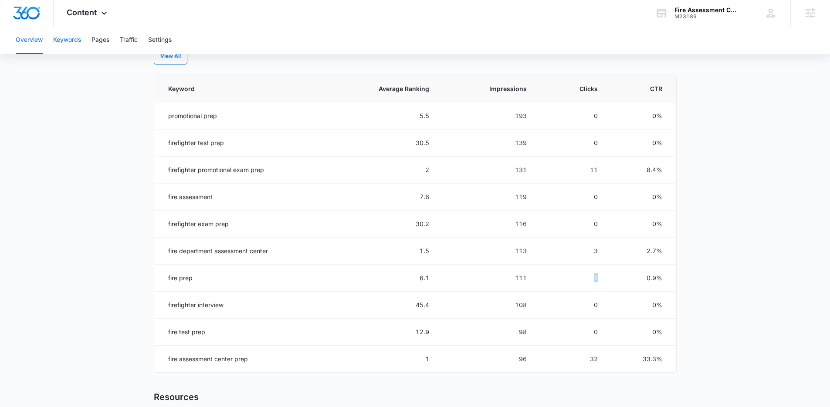
drag, startPoint x: 68, startPoint y: 37, endPoint x: 121, endPoint y: 98, distance: 81.6
click at [74, 87] on div "Overview Keywords Pages Traffic Settings Overview Overall Organic Performance (…" at bounding box center [415, 98] width 830 height 900
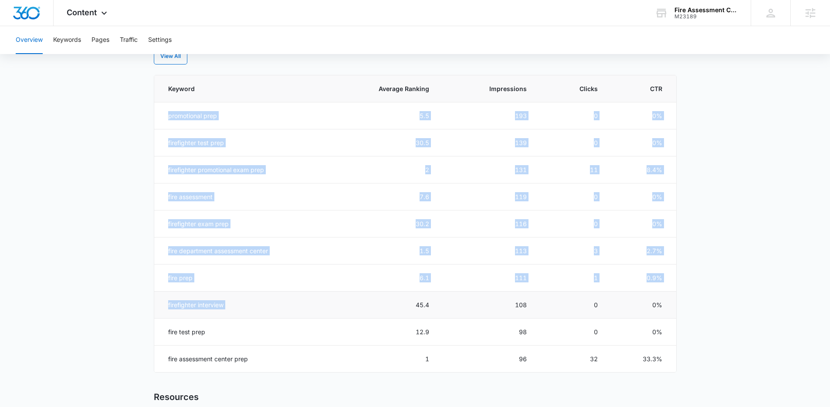
drag, startPoint x: 155, startPoint y: 104, endPoint x: 327, endPoint y: 301, distance: 261.2
click at [327, 301] on tbody "promotional prep 5.5 193 0 0% firefighter test prep 30.5 139 0 0% firefighter p…" at bounding box center [415, 237] width 522 height 270
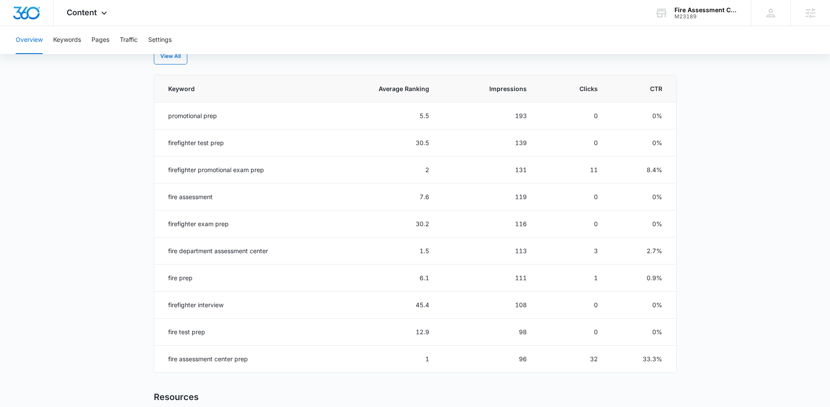
drag, startPoint x: 76, startPoint y: 65, endPoint x: 76, endPoint y: 57, distance: 7.8
click at [76, 64] on main "Overview Overall Organic Performance (Last 30 Days) Compared to: Jul 12, 2025 -…" at bounding box center [415, 126] width 830 height 844
click at [71, 37] on button "Keywords" at bounding box center [67, 40] width 28 height 28
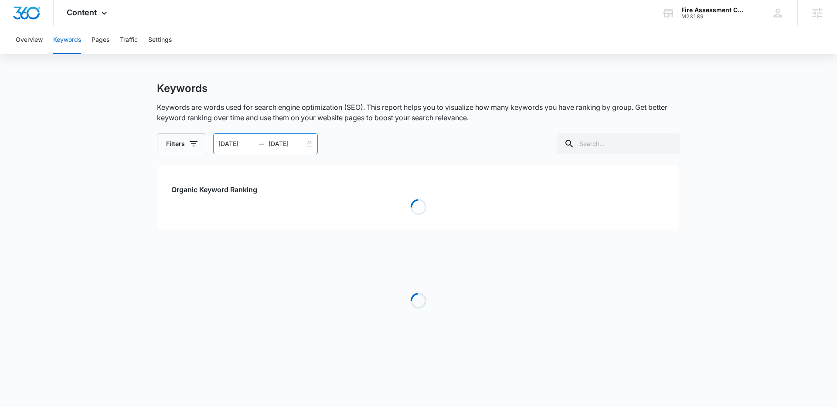
click at [240, 142] on input "08/11/2025" at bounding box center [236, 144] width 36 height 10
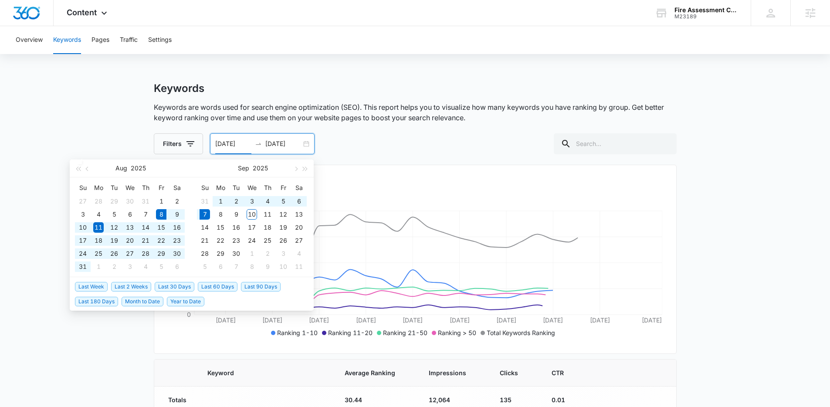
click at [179, 287] on span "Last 30 Days" at bounding box center [175, 287] width 40 height 10
type input "[DATE]"
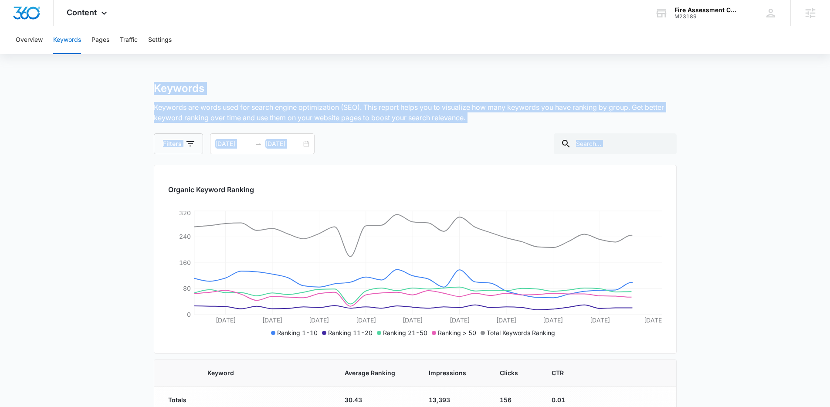
drag, startPoint x: 132, startPoint y: 89, endPoint x: 309, endPoint y: 166, distance: 193.4
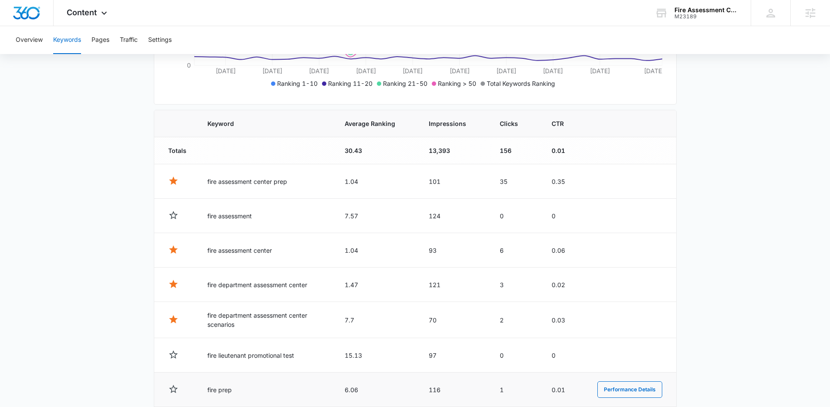
scroll to position [400, 0]
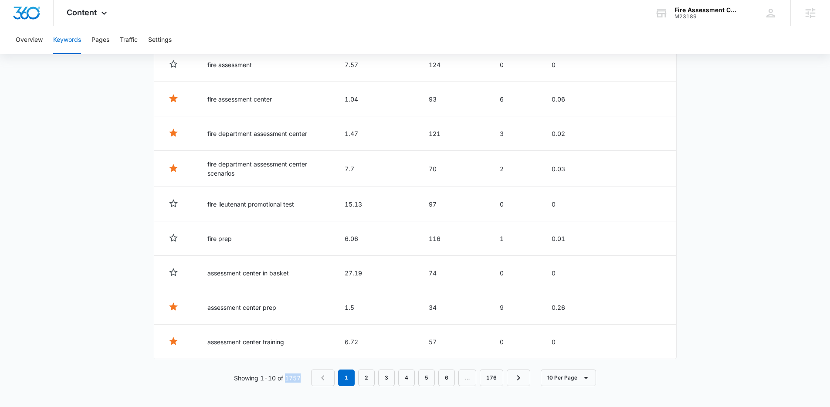
drag, startPoint x: 302, startPoint y: 379, endPoint x: 285, endPoint y: 379, distance: 17.0
click at [285, 379] on div "Showing 1-10 of 1757 1 2 3 4 5 6 … 176 10 Per Page" at bounding box center [415, 377] width 523 height 17
drag, startPoint x: 371, startPoint y: 339, endPoint x: 343, endPoint y: 339, distance: 27.9
click at [343, 339] on td "6.72" at bounding box center [376, 342] width 84 height 34
drag, startPoint x: 364, startPoint y: 306, endPoint x: 349, endPoint y: 306, distance: 15.3
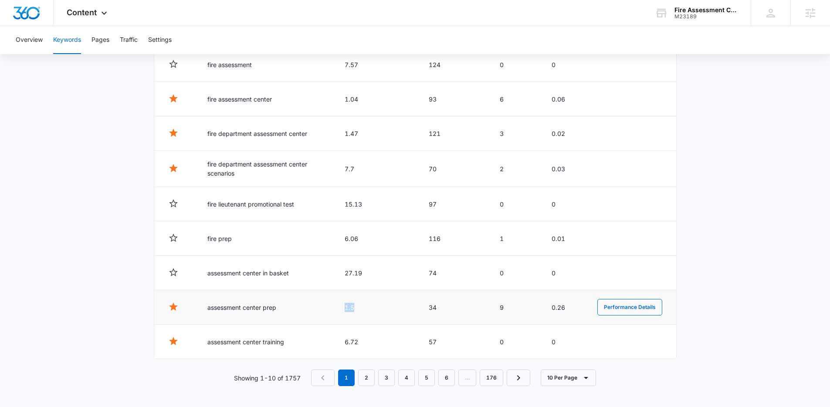
click at [349, 306] on td "1.5" at bounding box center [376, 307] width 84 height 34
drag, startPoint x: 375, startPoint y: 335, endPoint x: 350, endPoint y: 338, distance: 25.1
click at [349, 338] on td "6.72" at bounding box center [376, 342] width 84 height 34
drag, startPoint x: 360, startPoint y: 304, endPoint x: 343, endPoint y: 307, distance: 17.2
click at [343, 307] on td "1.5" at bounding box center [376, 307] width 84 height 34
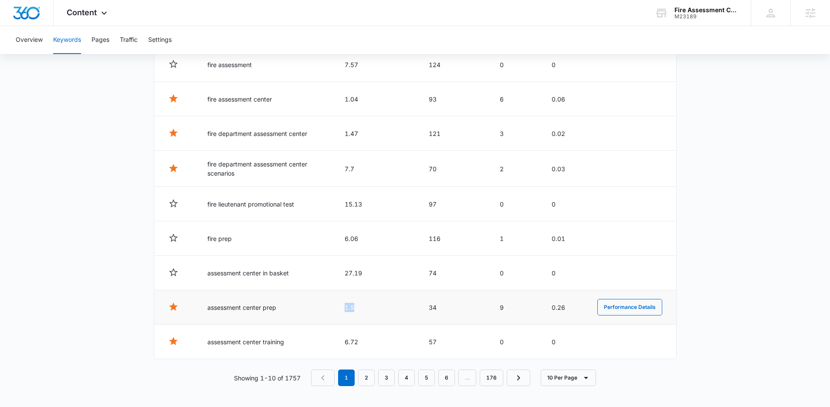
click at [342, 316] on td "1.5" at bounding box center [376, 307] width 84 height 34
drag, startPoint x: 357, startPoint y: 310, endPoint x: 330, endPoint y: 309, distance: 26.6
click at [327, 309] on tr "assessment center prep 1.5 34 9 0.26 Performance Details" at bounding box center [415, 307] width 522 height 34
drag, startPoint x: 356, startPoint y: 342, endPoint x: 339, endPoint y: 341, distance: 17.9
click at [339, 341] on td "6.72" at bounding box center [376, 342] width 84 height 34
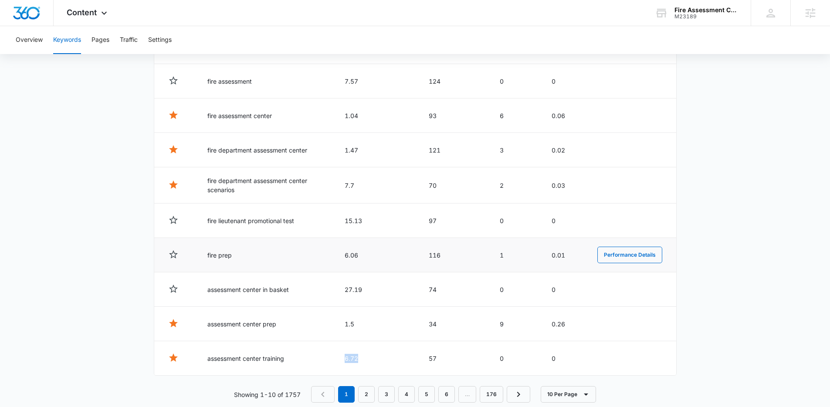
scroll to position [376, 0]
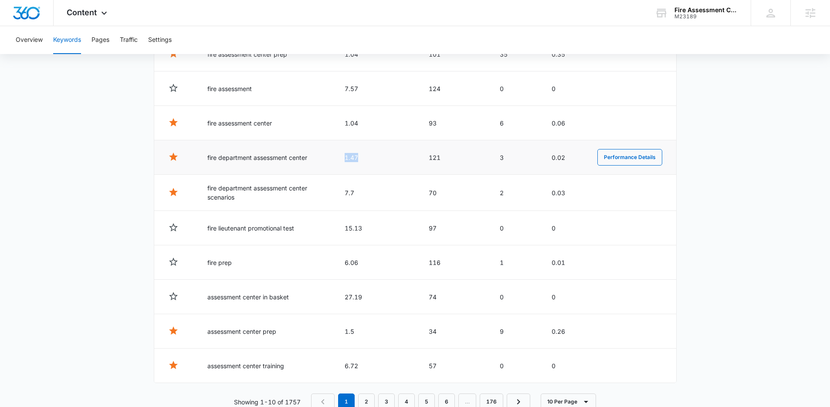
drag, startPoint x: 356, startPoint y: 157, endPoint x: 343, endPoint y: 164, distance: 14.4
click at [342, 157] on td "1.47" at bounding box center [376, 157] width 84 height 34
drag, startPoint x: 354, startPoint y: 195, endPoint x: 342, endPoint y: 194, distance: 12.2
click at [342, 196] on td "7.7" at bounding box center [376, 193] width 84 height 36
drag, startPoint x: 366, startPoint y: 130, endPoint x: 348, endPoint y: 126, distance: 18.8
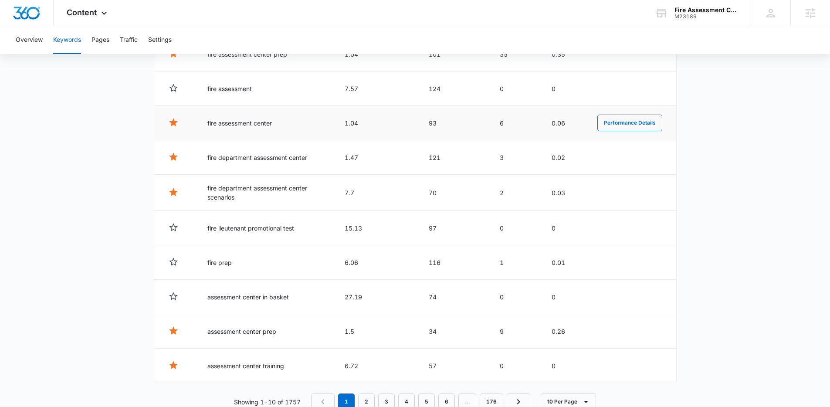
click at [345, 128] on td "1.04" at bounding box center [376, 123] width 84 height 34
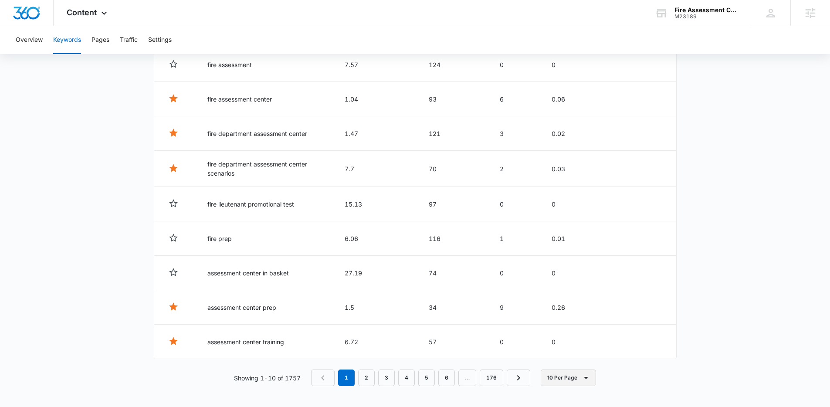
click at [578, 379] on button "10 Per Page" at bounding box center [568, 377] width 55 height 17
click at [569, 355] on div "100 Per Page" at bounding box center [571, 352] width 38 height 6
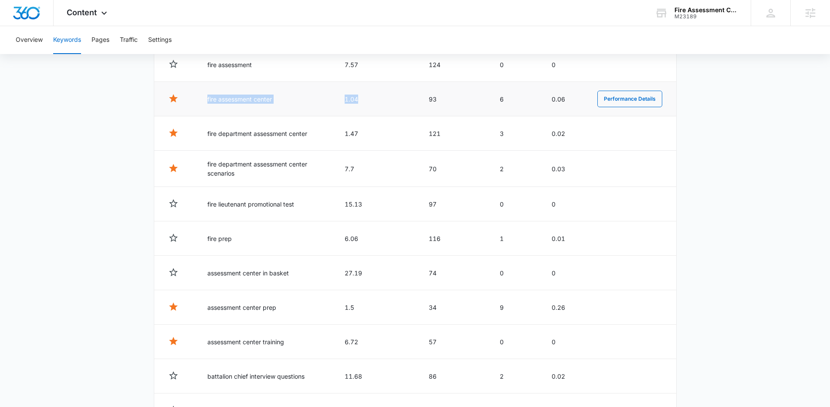
drag, startPoint x: 325, startPoint y: 101, endPoint x: 206, endPoint y: 101, distance: 119.0
click at [206, 101] on tr "fire assessment center 1.04 93 6 0.06 Performance Details" at bounding box center [415, 99] width 522 height 34
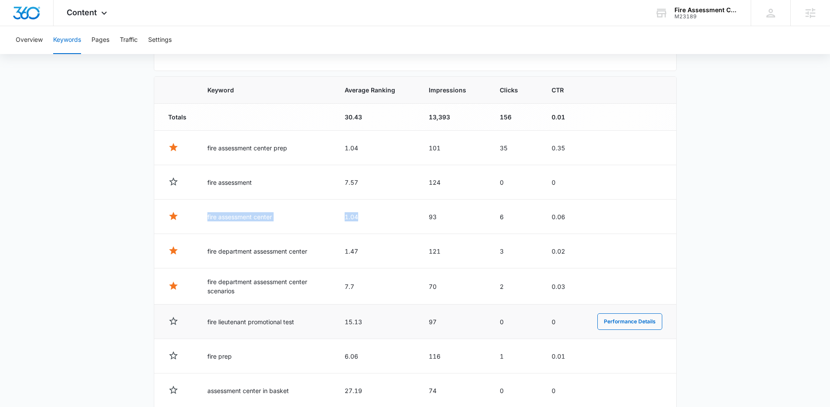
scroll to position [281, 0]
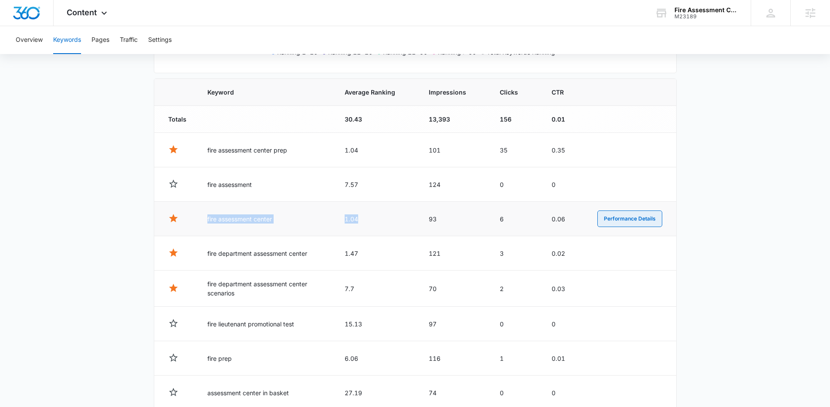
click at [627, 221] on button "Performance Details" at bounding box center [629, 218] width 65 height 17
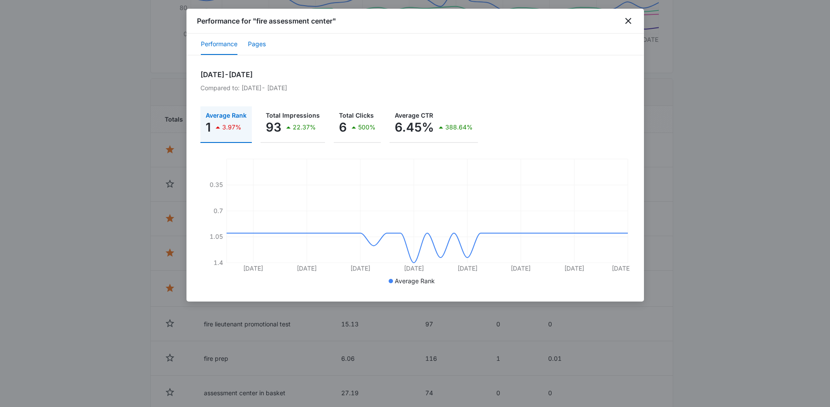
click at [258, 48] on button "Pages" at bounding box center [257, 44] width 18 height 21
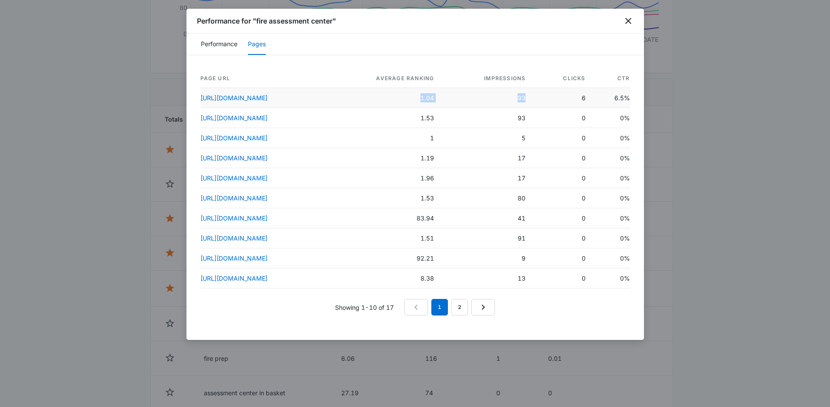
drag, startPoint x: 487, startPoint y: 97, endPoint x: 539, endPoint y: 107, distance: 53.7
click at [530, 104] on tr "https://www.fireassessmentcenterprep.com/ 1.04 93 6 6.5%" at bounding box center [415, 98] width 430 height 20
click at [441, 95] on td "1.04" at bounding box center [381, 98] width 119 height 20
drag, startPoint x: 485, startPoint y: 95, endPoint x: 518, endPoint y: 99, distance: 33.8
click at [518, 99] on tr "https://www.fireassessmentcenterprep.com/ 1.04 93 6 6.5%" at bounding box center [415, 98] width 430 height 20
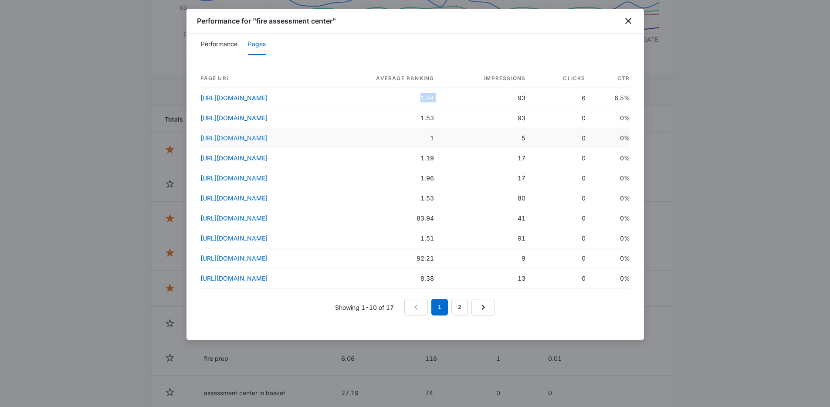
drag, startPoint x: 377, startPoint y: 138, endPoint x: 202, endPoint y: 139, distance: 175.2
click at [199, 139] on div "Page URL Average Ranking Impressions Clicks CTR https://www.fireassessmentcente…" at bounding box center [415, 197] width 458 height 285
drag, startPoint x: 419, startPoint y: 183, endPoint x: 201, endPoint y: 188, distance: 217.9
click at [201, 188] on td "https://www.fireassessmentcenterprep.com/get-promoted-oakland/" at bounding box center [261, 178] width 122 height 20
click at [323, 185] on td "https://www.fireassessmentcenterprep.com/get-promoted-oakland/" at bounding box center [261, 178] width 122 height 20
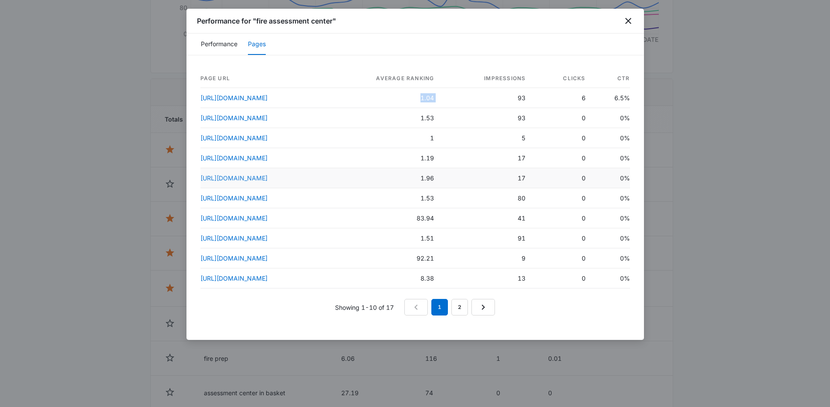
drag, startPoint x: 411, startPoint y: 186, endPoint x: 205, endPoint y: 187, distance: 206.5
click at [205, 187] on td "https://www.fireassessmentcenterprep.com/get-promoted-oakland/" at bounding box center [261, 178] width 122 height 20
drag, startPoint x: 256, startPoint y: 21, endPoint x: 416, endPoint y: 38, distance: 160.3
click at [333, 24] on h1 "Performance for "fire assessment center"" at bounding box center [266, 21] width 139 height 10
click at [628, 24] on icon "close" at bounding box center [628, 21] width 10 height 10
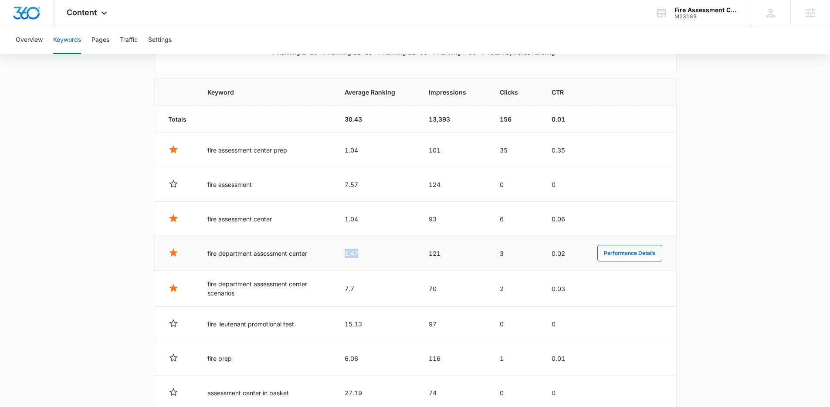
drag, startPoint x: 365, startPoint y: 256, endPoint x: 418, endPoint y: 257, distance: 52.7
click at [336, 254] on td "1.47" at bounding box center [376, 253] width 84 height 34
drag, startPoint x: 440, startPoint y: 250, endPoint x: 419, endPoint y: 256, distance: 21.2
click at [419, 256] on td "121" at bounding box center [453, 253] width 71 height 34
drag, startPoint x: 449, startPoint y: 254, endPoint x: 419, endPoint y: 254, distance: 30.1
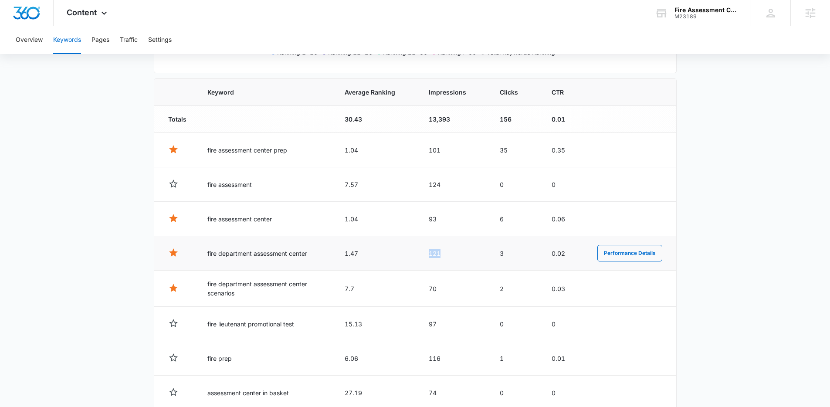
click at [419, 254] on tr "fire department assessment center 1.47 121 3 0.02 Performance Details" at bounding box center [415, 253] width 522 height 34
drag, startPoint x: 312, startPoint y: 256, endPoint x: 205, endPoint y: 256, distance: 106.8
click at [205, 256] on td "fire department assessment center" at bounding box center [265, 253] width 137 height 34
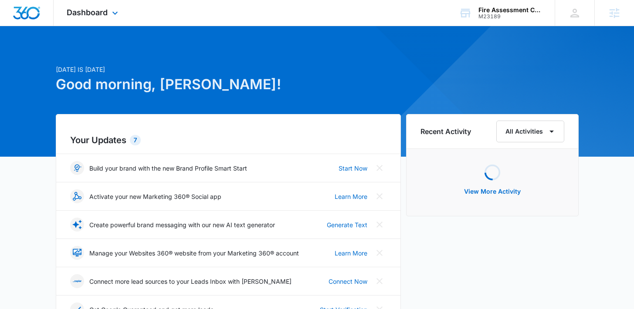
click at [125, 15] on div "Dashboard Apps Reputation Websites Forms CRM Email Social Shop Payments POS Con…" at bounding box center [94, 13] width 80 height 26
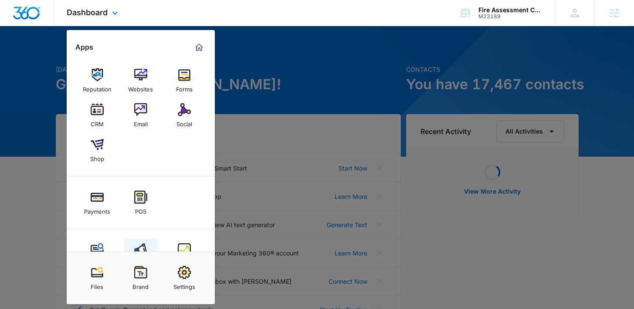
click at [144, 244] on link "Ads" at bounding box center [140, 255] width 33 height 33
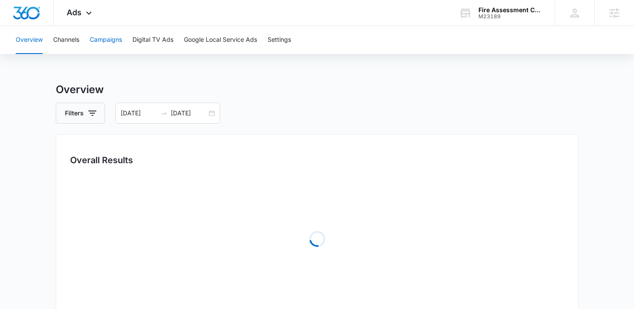
click at [115, 41] on button "Campaigns" at bounding box center [106, 40] width 32 height 28
click at [169, 111] on div at bounding box center [164, 113] width 14 height 7
click at [203, 113] on input "07/27/2025" at bounding box center [189, 113] width 36 height 10
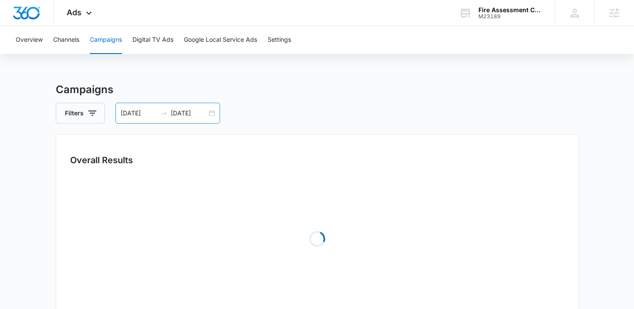
click at [207, 111] on div "01/01/2018 07/27/2025" at bounding box center [167, 113] width 105 height 21
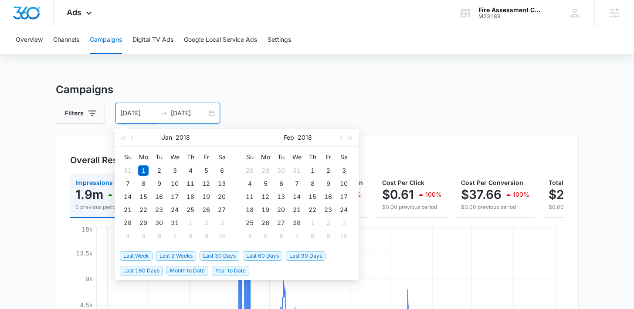
click at [214, 254] on span "Last 30 Days" at bounding box center [220, 256] width 40 height 10
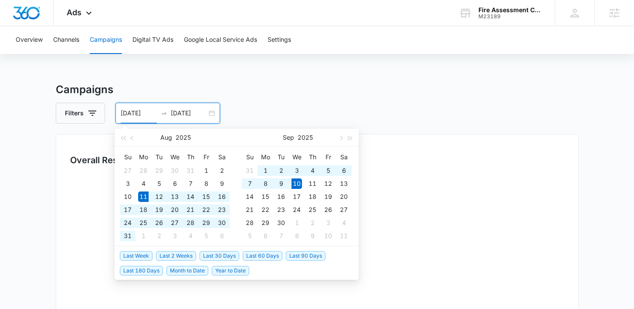
type input "08/11/2025"
type input "09/10/2025"
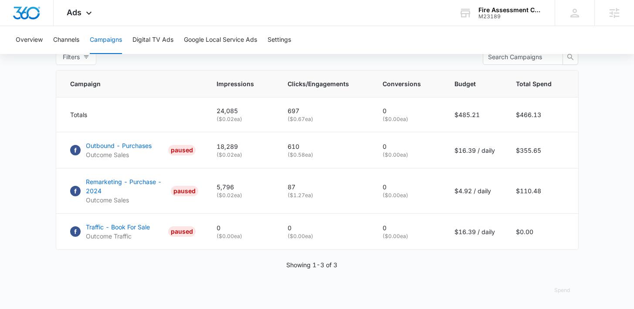
scroll to position [364, 0]
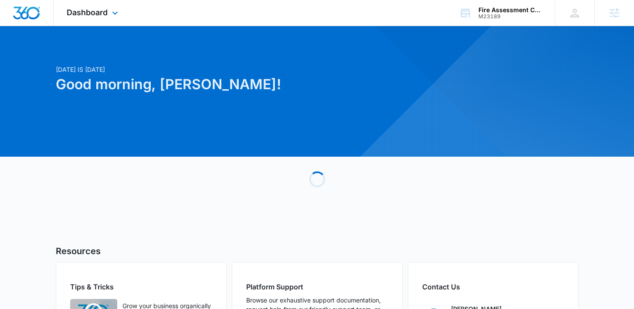
click at [108, 13] on div "Dashboard Apps Reputation Websites Forms CRM Email Social Shop Payments POS Con…" at bounding box center [94, 13] width 80 height 26
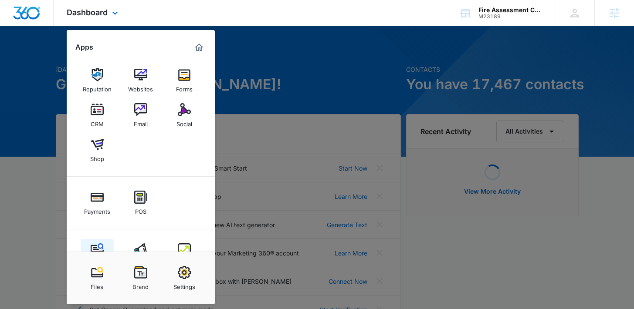
click at [97, 248] on img at bounding box center [97, 250] width 13 height 13
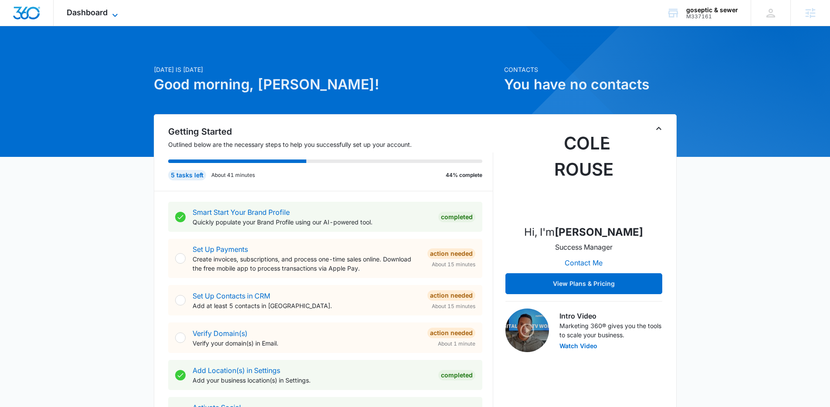
click at [115, 17] on icon at bounding box center [115, 15] width 10 height 10
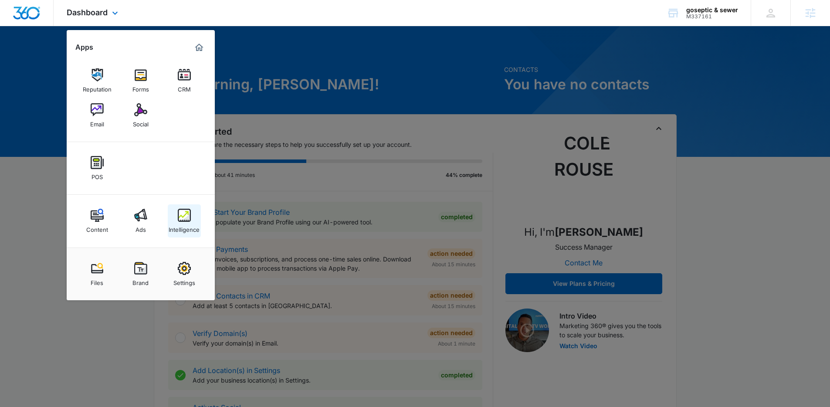
click at [173, 225] on div "Intelligence" at bounding box center [184, 227] width 31 height 11
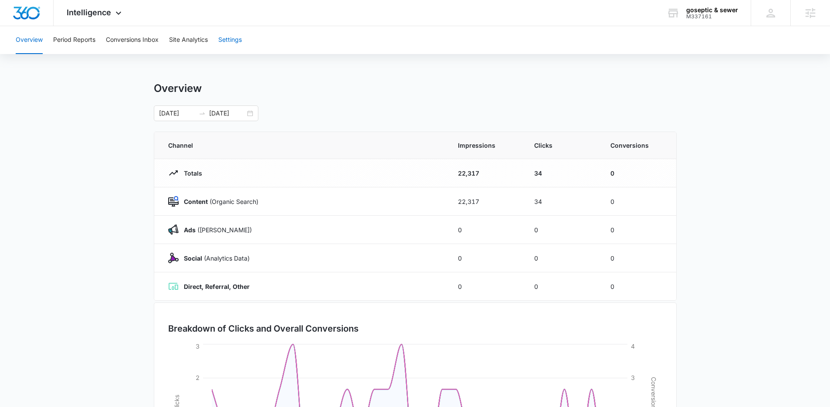
click at [235, 38] on button "Settings" at bounding box center [230, 40] width 24 height 28
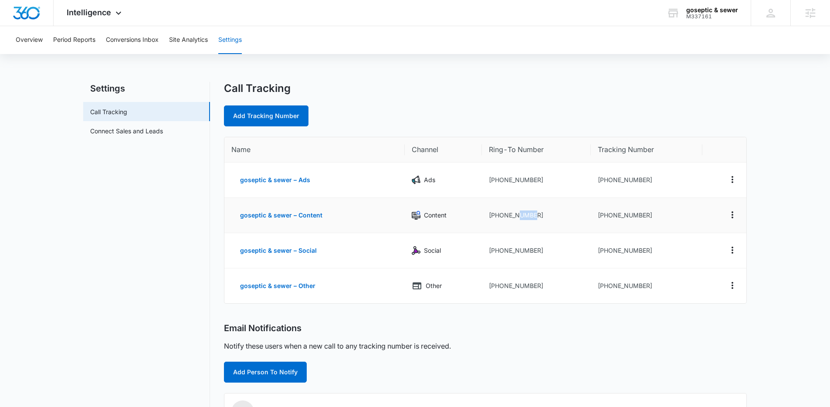
drag, startPoint x: 532, startPoint y: 220, endPoint x: 518, endPoint y: 216, distance: 14.9
click at [518, 216] on td "[PHONE_NUMBER]" at bounding box center [536, 215] width 109 height 35
